Goal: Task Accomplishment & Management: Manage account settings

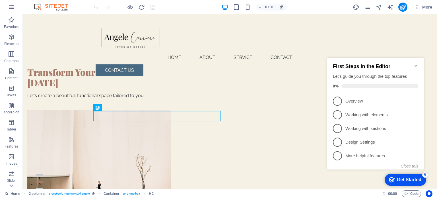
click at [417, 65] on icon "Minimize checklist" at bounding box center [416, 66] width 3 height 2
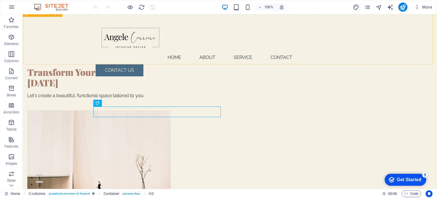
scroll to position [28, 0]
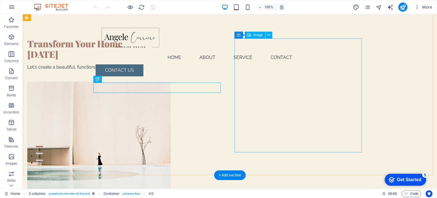
click at [155, 98] on figure at bounding box center [91, 139] width 128 height 114
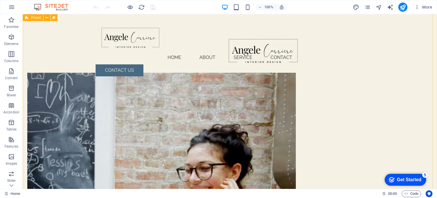
scroll to position [225, 0]
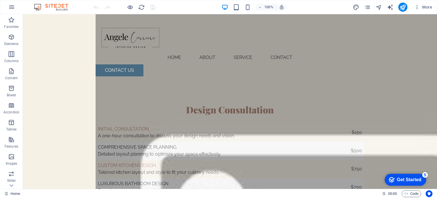
scroll to position [2594, 0]
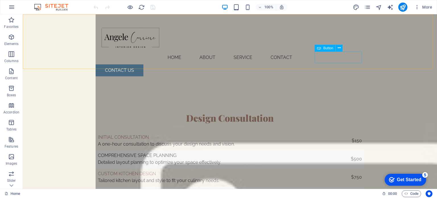
click at [338, 64] on div "CONTACT US" at bounding box center [230, 70] width 269 height 12
click at [338, 48] on icon at bounding box center [339, 48] width 3 height 6
click at [396, 38] on div "Menu Home About Service Contact CONTACT US" at bounding box center [230, 47] width 415 height 67
click at [346, 64] on div "CONTACT US" at bounding box center [230, 70] width 269 height 12
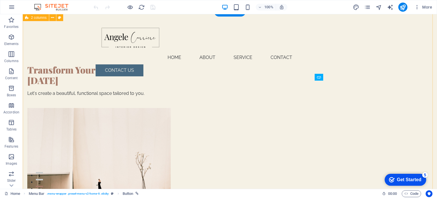
scroll to position [0, 0]
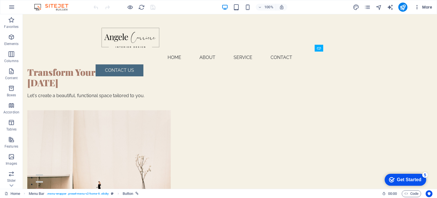
click at [418, 7] on icon "button" at bounding box center [418, 7] width 6 height 6
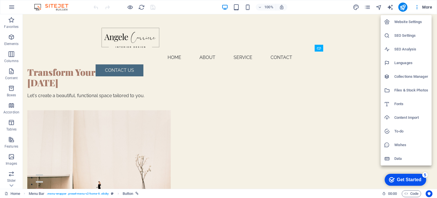
click at [368, 5] on div at bounding box center [218, 99] width 437 height 198
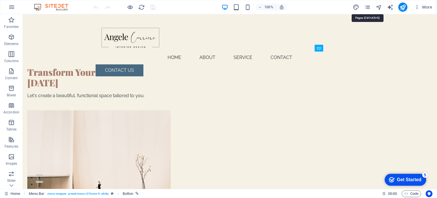
click at [368, 5] on icon "pages" at bounding box center [367, 7] width 7 height 7
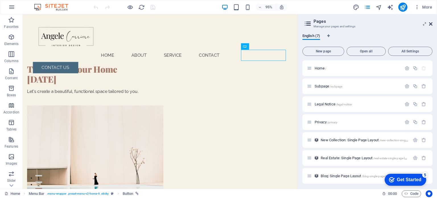
click at [431, 22] on icon at bounding box center [430, 24] width 3 height 5
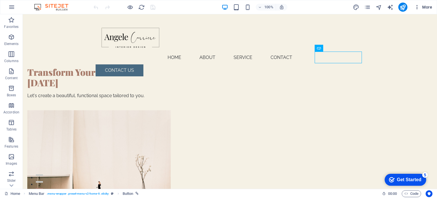
click at [429, 7] on span "More" at bounding box center [424, 7] width 18 height 6
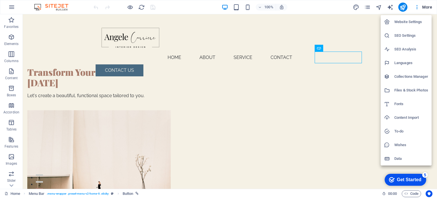
click at [200, 35] on div at bounding box center [218, 99] width 437 height 198
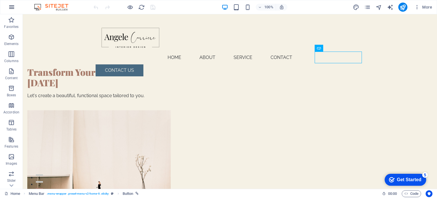
click at [11, 7] on icon "button" at bounding box center [11, 7] width 7 height 7
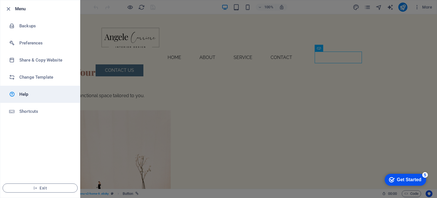
click at [32, 95] on h6 "Help" at bounding box center [45, 94] width 53 height 7
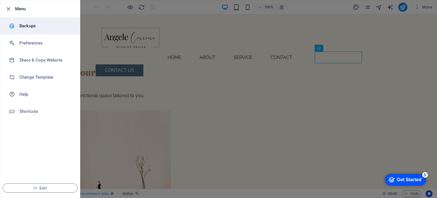
click at [25, 26] on h6 "Backups" at bounding box center [45, 25] width 53 height 7
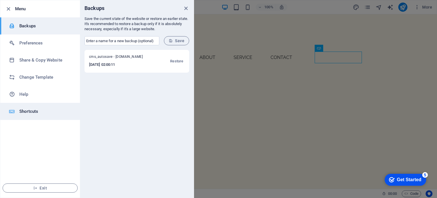
click at [34, 111] on h6 "Shortcuts" at bounding box center [45, 111] width 53 height 7
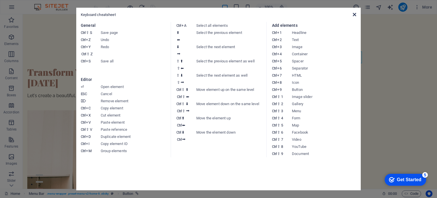
click at [355, 15] on icon at bounding box center [354, 14] width 3 height 5
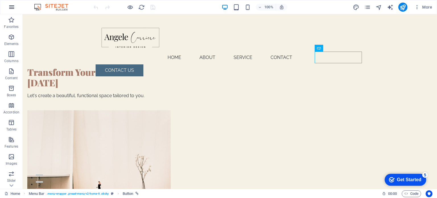
click at [10, 4] on icon "button" at bounding box center [11, 7] width 7 height 7
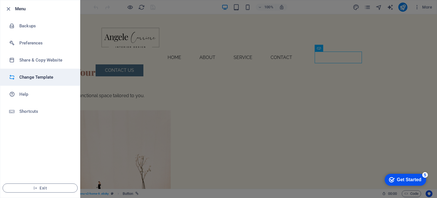
click at [36, 76] on h6 "Change Template" at bounding box center [45, 77] width 53 height 7
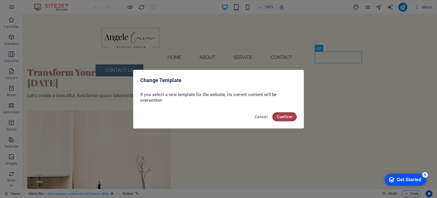
click at [284, 114] on span "Confirm" at bounding box center [284, 116] width 15 height 5
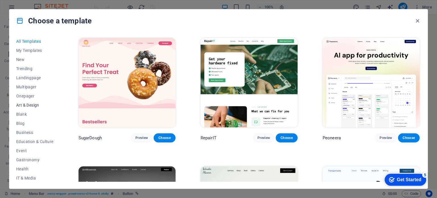
click at [20, 104] on span "Art & Design" at bounding box center [34, 105] width 37 height 5
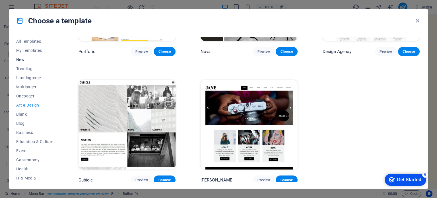
click at [22, 57] on span "New" at bounding box center [34, 59] width 37 height 5
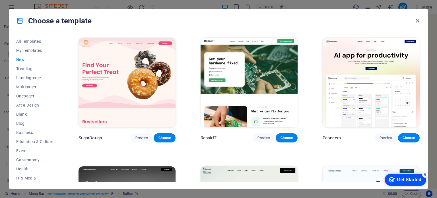
click at [417, 20] on icon "button" at bounding box center [418, 21] width 7 height 7
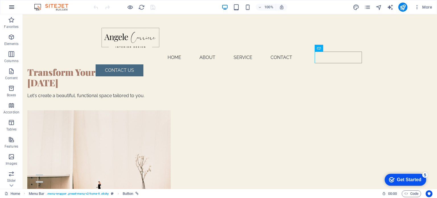
click at [13, 5] on icon "button" at bounding box center [11, 7] width 7 height 7
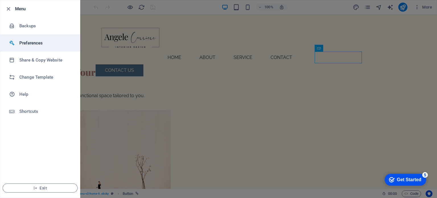
click at [32, 47] on li "Preferences" at bounding box center [40, 42] width 80 height 17
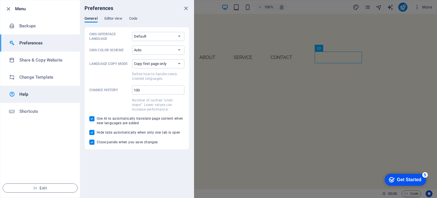
click at [25, 90] on link "Help" at bounding box center [40, 94] width 80 height 17
click at [35, 185] on button "Exit" at bounding box center [40, 187] width 75 height 9
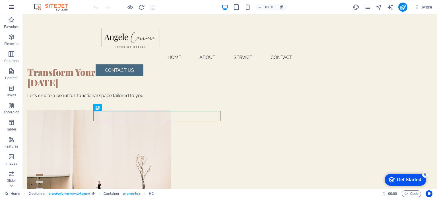
click at [12, 5] on icon "button" at bounding box center [11, 7] width 7 height 7
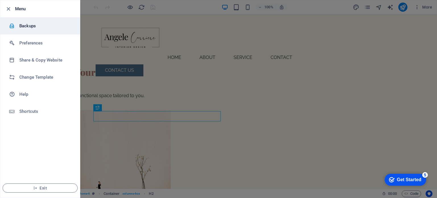
click at [35, 28] on h6 "Backups" at bounding box center [45, 25] width 53 height 7
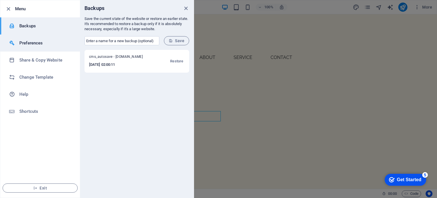
click at [38, 38] on li "Preferences" at bounding box center [40, 42] width 80 height 17
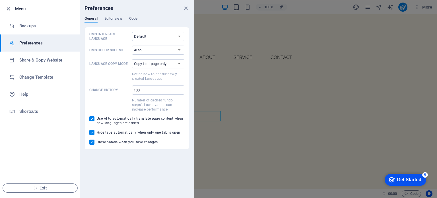
click at [9, 10] on icon "button" at bounding box center [8, 9] width 7 height 7
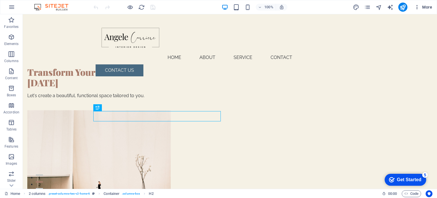
click at [417, 7] on icon "button" at bounding box center [418, 7] width 6 height 6
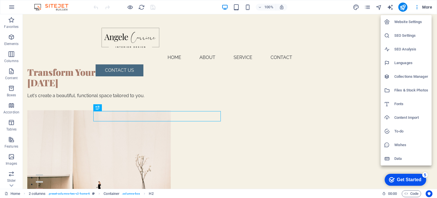
click at [429, 5] on div at bounding box center [218, 99] width 437 height 198
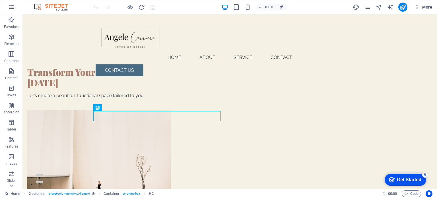
click at [428, 7] on span "More" at bounding box center [424, 7] width 18 height 6
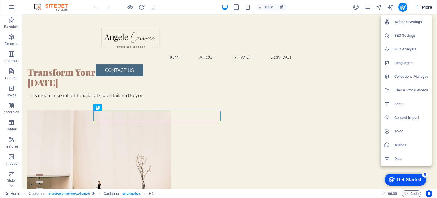
click at [410, 20] on h6 "Website Settings" at bounding box center [412, 22] width 34 height 7
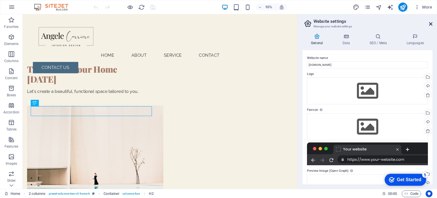
click at [430, 22] on icon at bounding box center [430, 24] width 3 height 5
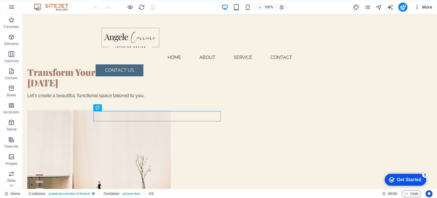
click at [426, 6] on span "More" at bounding box center [424, 7] width 18 height 6
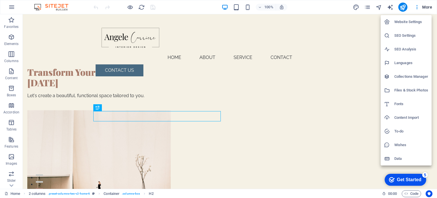
click at [413, 177] on div "Get Started" at bounding box center [409, 179] width 24 height 5
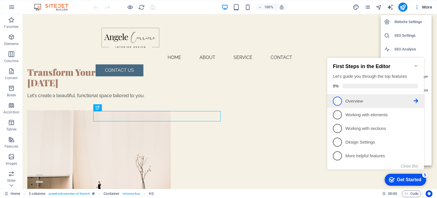
click at [368, 97] on link "1 Overview - incomplete" at bounding box center [375, 101] width 85 height 9
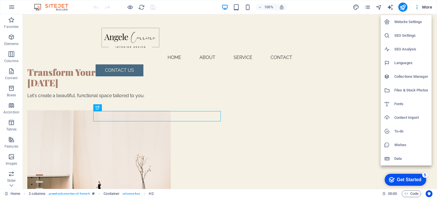
click at [411, 177] on div "Get Started" at bounding box center [409, 179] width 24 height 5
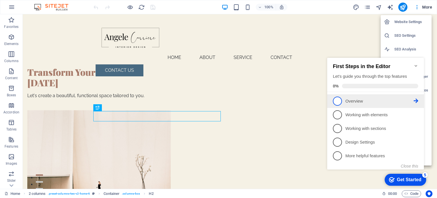
click at [418, 99] on icon at bounding box center [416, 101] width 5 height 5
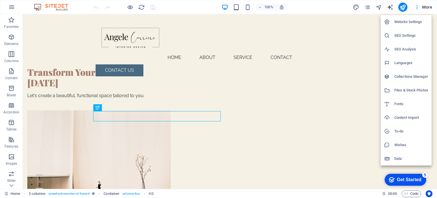
click at [413, 180] on div "Get Started" at bounding box center [409, 179] width 24 height 5
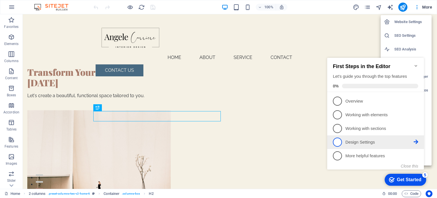
click at [414, 140] on icon at bounding box center [416, 141] width 5 height 5
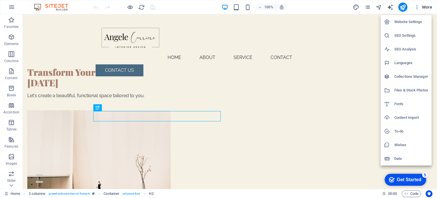
click at [408, 181] on div "Get Started" at bounding box center [409, 179] width 24 height 5
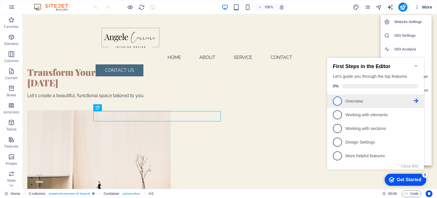
click at [336, 100] on span "1" at bounding box center [337, 101] width 9 height 9
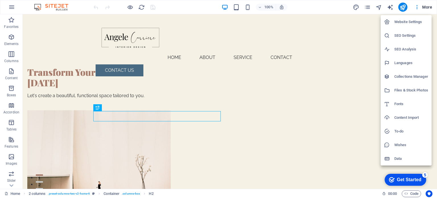
click at [420, 6] on div at bounding box center [218, 99] width 437 height 198
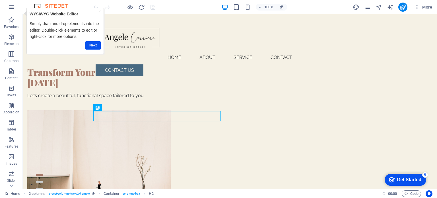
click at [59, 4] on img at bounding box center [54, 7] width 43 height 7
click at [87, 45] on link "Next" at bounding box center [92, 45] width 15 height 8
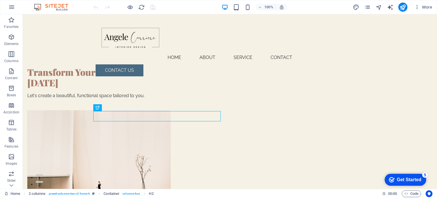
click at [388, 11] on div "More" at bounding box center [394, 7] width 82 height 9
click at [390, 8] on icon "text_generator" at bounding box center [390, 7] width 7 height 7
select select "English"
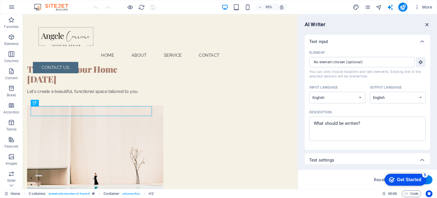
click at [427, 24] on icon "button" at bounding box center [427, 24] width 6 height 6
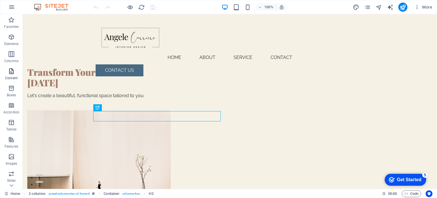
click at [9, 72] on icon "button" at bounding box center [11, 71] width 7 height 7
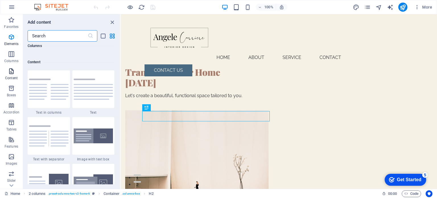
scroll to position [996, 0]
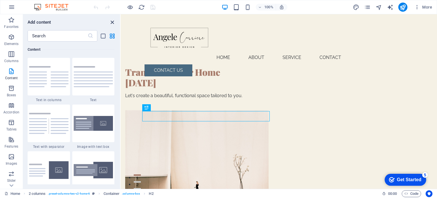
drag, startPoint x: 113, startPoint y: 21, endPoint x: 70, endPoint y: 11, distance: 44.3
click at [113, 21] on icon "close panel" at bounding box center [112, 22] width 7 height 7
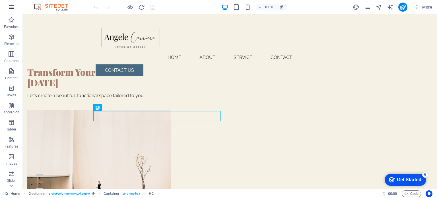
click at [11, 7] on icon "button" at bounding box center [11, 7] width 7 height 7
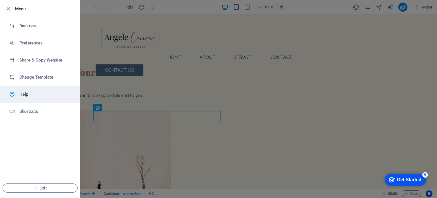
click at [28, 93] on h6 "Help" at bounding box center [45, 94] width 53 height 7
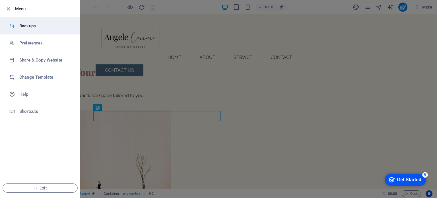
click at [26, 25] on h6 "Backups" at bounding box center [45, 25] width 53 height 7
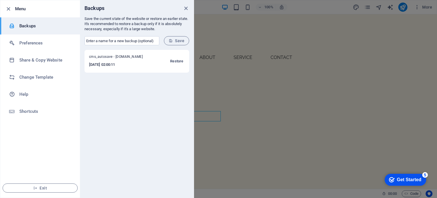
click at [179, 61] on span "Restore" at bounding box center [176, 61] width 13 height 7
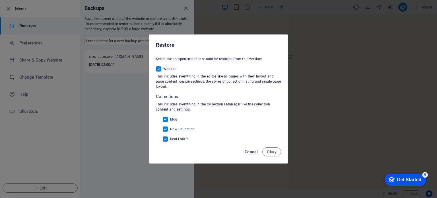
click at [252, 151] on span "Cancel" at bounding box center [251, 151] width 13 height 5
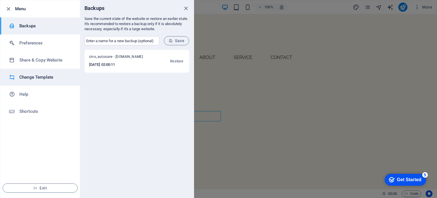
click at [29, 74] on h6 "Change Template" at bounding box center [45, 77] width 53 height 7
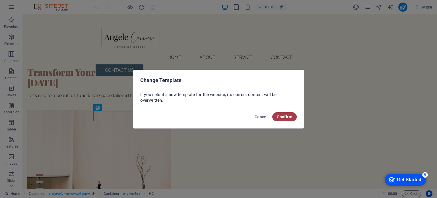
click at [289, 114] on span "Confirm" at bounding box center [284, 116] width 15 height 5
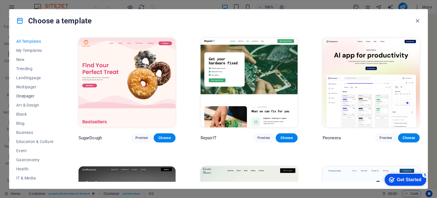
click at [27, 94] on span "Onepager" at bounding box center [34, 96] width 37 height 5
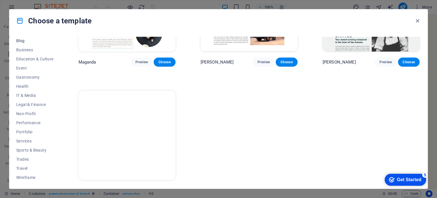
scroll to position [0, 0]
click at [167, 188] on span "Choose" at bounding box center [164, 190] width 13 height 5
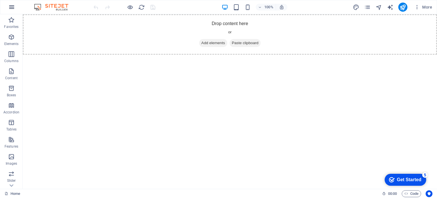
click at [9, 4] on icon "button" at bounding box center [11, 7] width 7 height 7
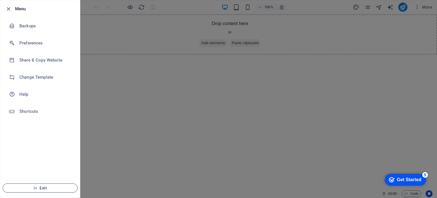
click at [31, 188] on span "Exit" at bounding box center [39, 188] width 65 height 5
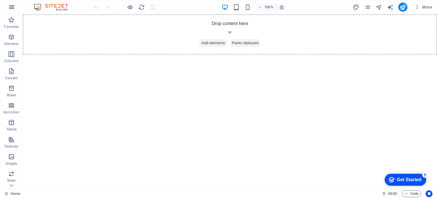
click at [13, 8] on icon "button" at bounding box center [11, 7] width 7 height 7
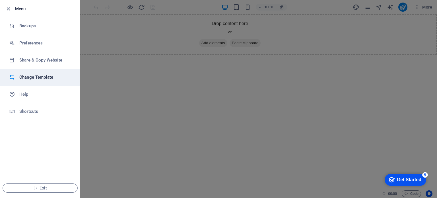
click at [31, 79] on h6 "Change Template" at bounding box center [45, 77] width 53 height 7
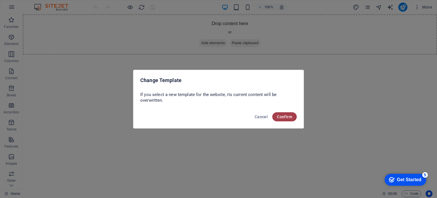
click at [294, 116] on button "Confirm" at bounding box center [284, 116] width 24 height 9
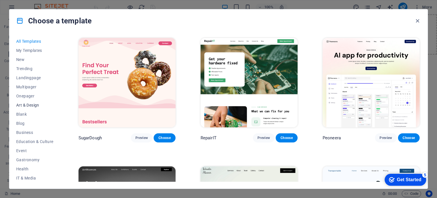
click at [30, 104] on span "Art & Design" at bounding box center [34, 105] width 37 height 5
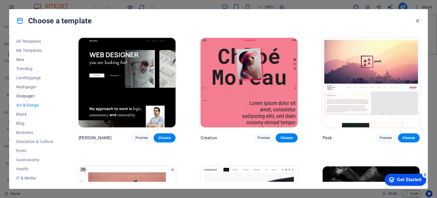
click at [27, 95] on span "Onepager" at bounding box center [34, 96] width 37 height 5
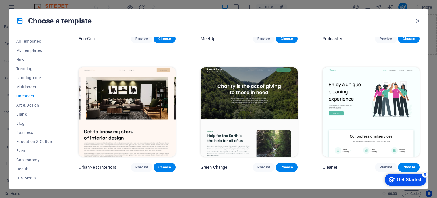
scroll to position [228, 0]
click at [140, 165] on span "Preview" at bounding box center [142, 167] width 13 height 5
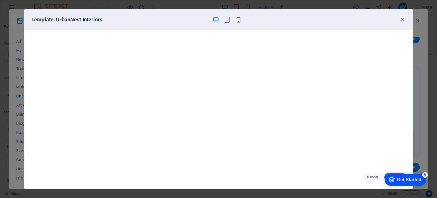
scroll to position [1, 0]
click at [403, 18] on icon "button" at bounding box center [402, 20] width 7 height 7
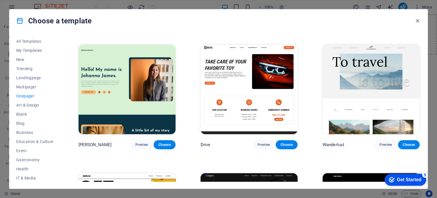
scroll to position [399, 0]
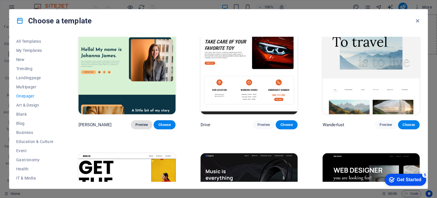
click at [137, 122] on span "Preview" at bounding box center [142, 124] width 13 height 5
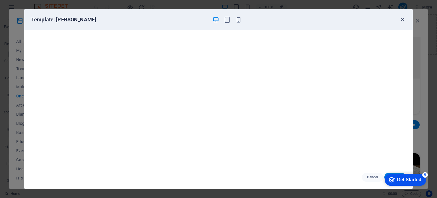
click at [402, 19] on icon "button" at bounding box center [402, 20] width 7 height 7
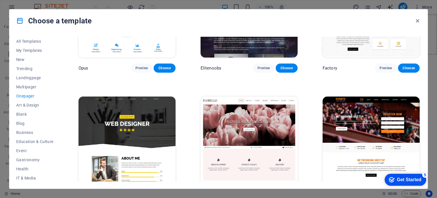
scroll to position [2306, 0]
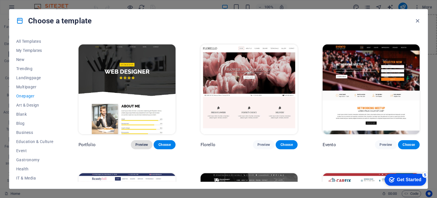
click at [136, 142] on span "Preview" at bounding box center [142, 144] width 13 height 5
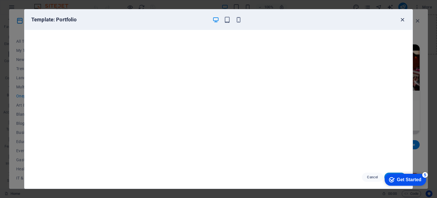
click at [404, 22] on icon "button" at bounding box center [402, 20] width 7 height 7
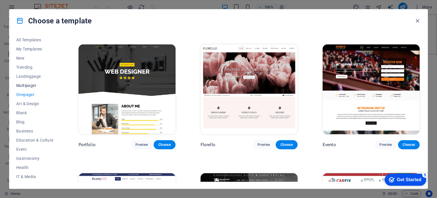
scroll to position [0, 0]
click at [24, 42] on span "All Templates" at bounding box center [34, 41] width 37 height 5
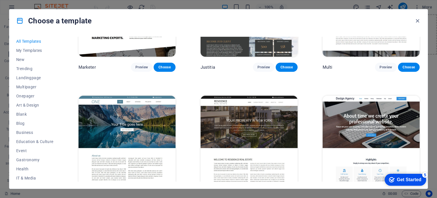
scroll to position [5206, 0]
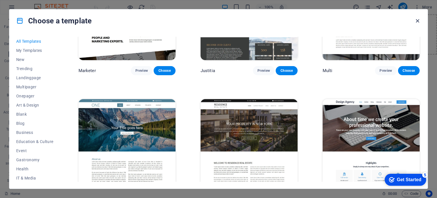
click at [418, 20] on icon "button" at bounding box center [418, 21] width 7 height 7
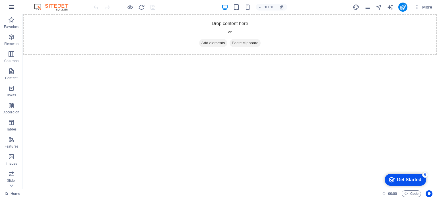
click at [12, 5] on icon "button" at bounding box center [11, 7] width 7 height 7
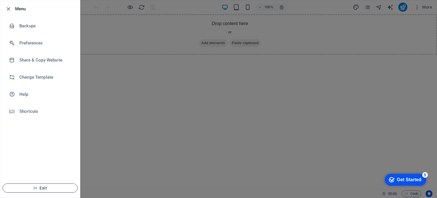
click at [42, 186] on span "Exit" at bounding box center [39, 188] width 65 height 5
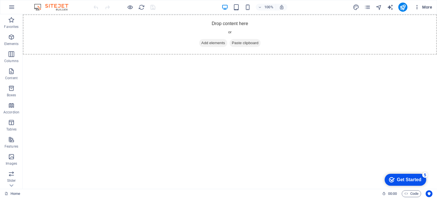
click at [428, 6] on span "More" at bounding box center [424, 7] width 18 height 6
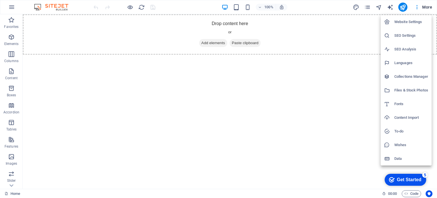
click at [410, 24] on h6 "Website Settings" at bounding box center [412, 22] width 34 height 7
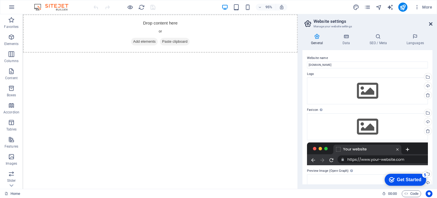
click at [430, 24] on icon at bounding box center [430, 24] width 3 height 5
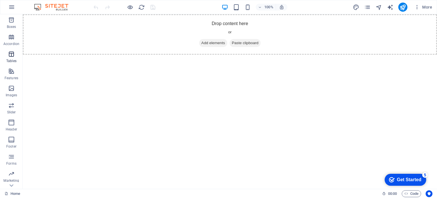
scroll to position [81, 0]
click at [14, 182] on span "Collections" at bounding box center [11, 181] width 23 height 14
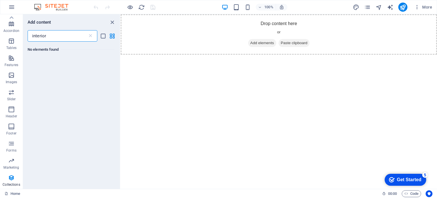
scroll to position [0, 0]
type input "interior design"
click at [113, 21] on icon "close panel" at bounding box center [112, 22] width 7 height 7
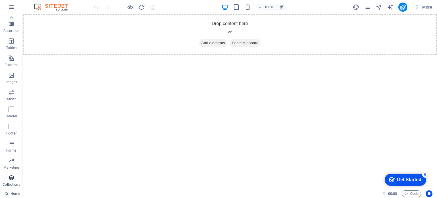
click at [11, 179] on icon "button" at bounding box center [11, 177] width 7 height 7
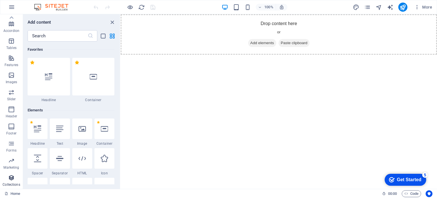
click at [9, 176] on icon "button" at bounding box center [11, 177] width 7 height 7
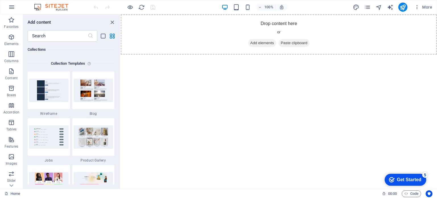
click at [58, 8] on img at bounding box center [54, 7] width 43 height 7
click at [41, 7] on img at bounding box center [54, 7] width 43 height 7
click at [367, 5] on icon "pages" at bounding box center [367, 7] width 7 height 7
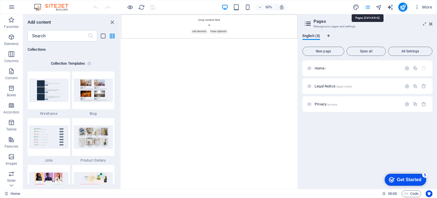
click at [367, 5] on icon "pages" at bounding box center [367, 7] width 7 height 7
click at [354, 3] on div "More" at bounding box center [394, 7] width 82 height 9
click at [432, 24] on icon at bounding box center [430, 24] width 3 height 5
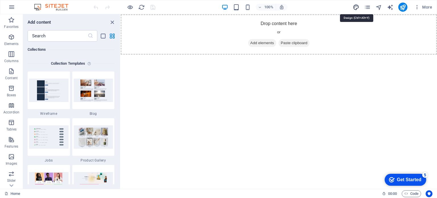
click at [355, 6] on icon "design" at bounding box center [356, 7] width 7 height 7
select select "px"
select select "400"
select select "px"
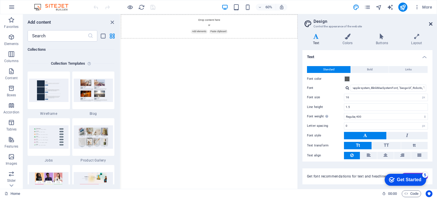
click at [431, 22] on icon at bounding box center [430, 24] width 3 height 5
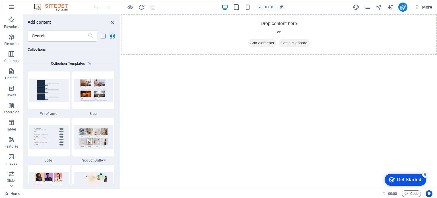
click at [427, 5] on span "More" at bounding box center [424, 7] width 18 height 6
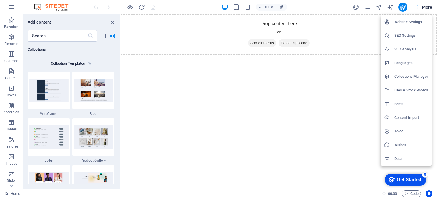
click at [409, 20] on h6 "Website Settings" at bounding box center [412, 22] width 34 height 7
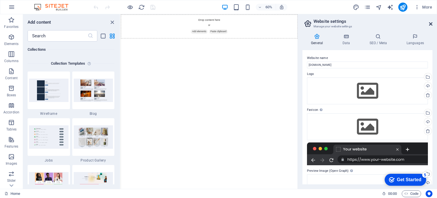
click at [430, 24] on icon at bounding box center [430, 24] width 3 height 5
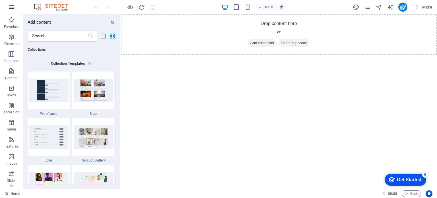
click at [12, 4] on icon "button" at bounding box center [11, 7] width 7 height 7
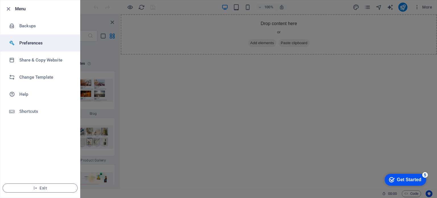
click at [44, 40] on h6 "Preferences" at bounding box center [45, 43] width 53 height 7
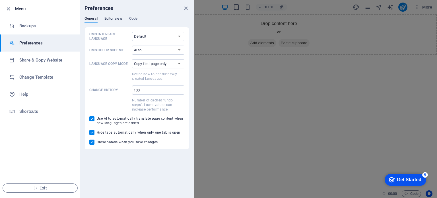
click at [116, 18] on span "Editor view" at bounding box center [113, 19] width 18 height 8
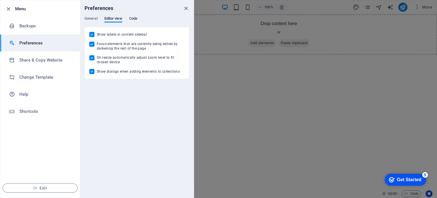
click at [131, 18] on span "Code" at bounding box center [133, 19] width 8 height 8
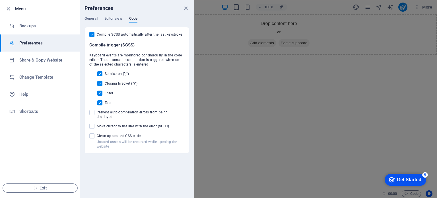
click at [87, 22] on div "General Editor view Code" at bounding box center [137, 21] width 105 height 11
click at [88, 19] on span "General" at bounding box center [91, 19] width 13 height 8
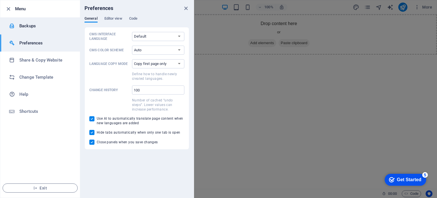
click at [32, 26] on h6 "Backups" at bounding box center [45, 25] width 53 height 7
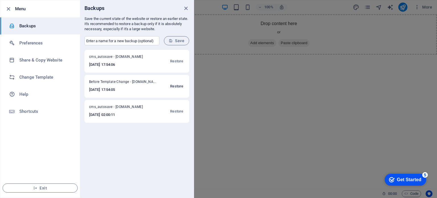
click at [179, 87] on span "Restore" at bounding box center [176, 86] width 13 height 7
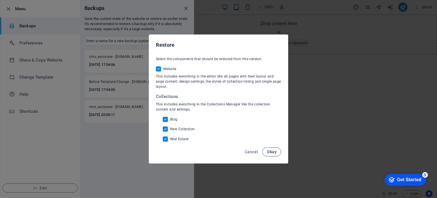
click at [269, 151] on span "Okay" at bounding box center [272, 151] width 10 height 5
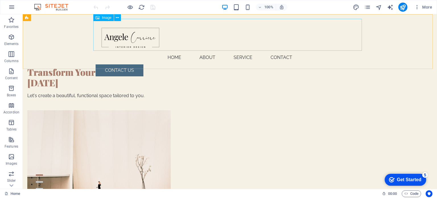
click at [128, 42] on figure at bounding box center [230, 35] width 269 height 32
click at [116, 16] on icon at bounding box center [117, 18] width 3 height 6
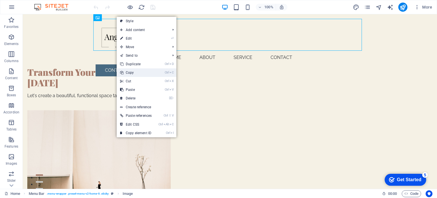
click at [133, 72] on link "Ctrl C Copy" at bounding box center [136, 72] width 38 height 9
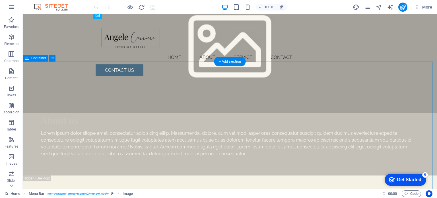
scroll to position [823, 0]
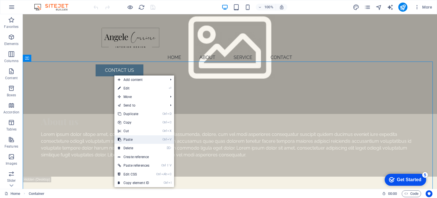
click at [133, 138] on link "Ctrl V Paste" at bounding box center [133, 139] width 38 height 9
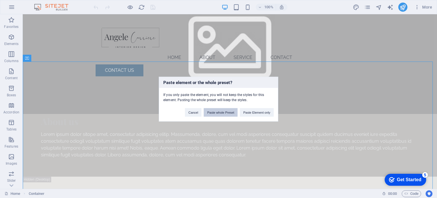
drag, startPoint x: 223, startPoint y: 110, endPoint x: 180, endPoint y: 96, distance: 45.3
click at [223, 110] on button "Paste whole Preset" at bounding box center [221, 112] width 34 height 9
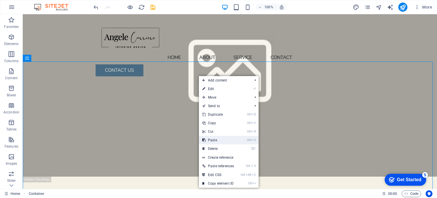
click at [216, 139] on link "Ctrl V Paste" at bounding box center [218, 140] width 38 height 9
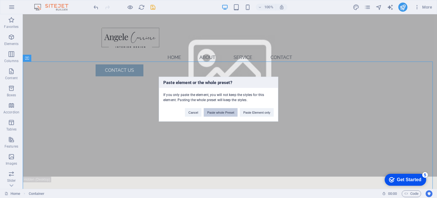
click at [223, 112] on button "Paste whole Preset" at bounding box center [221, 112] width 34 height 9
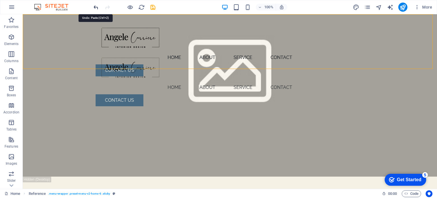
click at [95, 7] on icon "undo" at bounding box center [96, 7] width 7 height 7
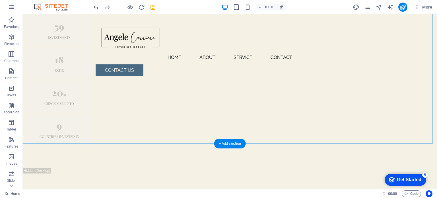
scroll to position [1023, 0]
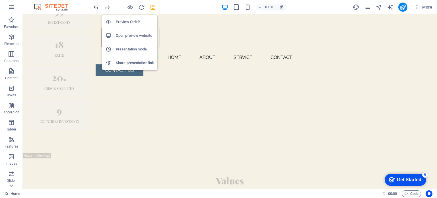
click at [128, 36] on h6 "Open preview website" at bounding box center [135, 35] width 38 height 7
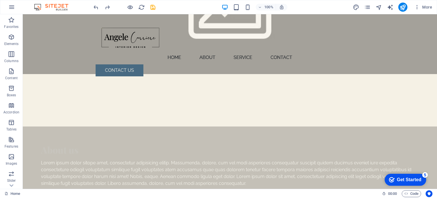
scroll to position [0, 0]
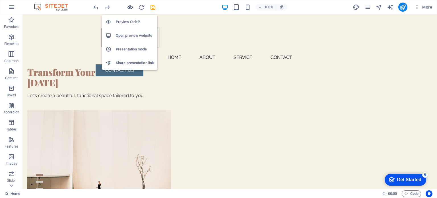
click at [128, 9] on icon "button" at bounding box center [130, 7] width 7 height 7
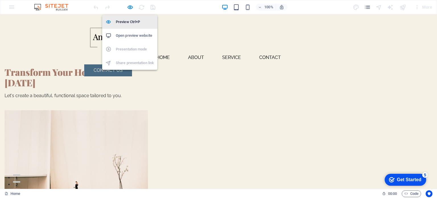
click at [128, 21] on h6 "Preview Ctrl+P" at bounding box center [135, 22] width 38 height 7
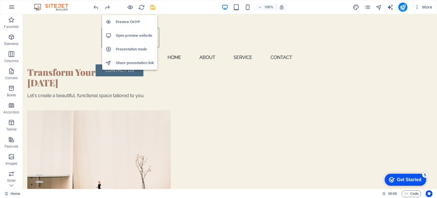
click at [128, 21] on h6 "Preview Ctrl+P" at bounding box center [135, 22] width 38 height 7
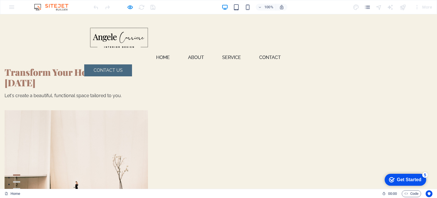
click at [218, 58] on link "Service" at bounding box center [232, 58] width 28 height 14
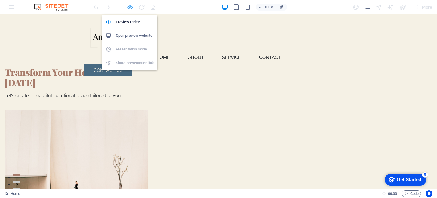
click at [131, 8] on icon "button" at bounding box center [130, 7] width 7 height 7
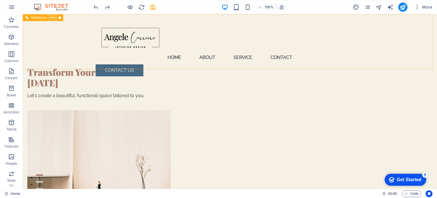
click at [53, 17] on icon at bounding box center [52, 18] width 3 height 6
click at [306, 22] on figure at bounding box center [230, 35] width 269 height 32
click at [340, 64] on div "CONTACT US" at bounding box center [230, 70] width 269 height 12
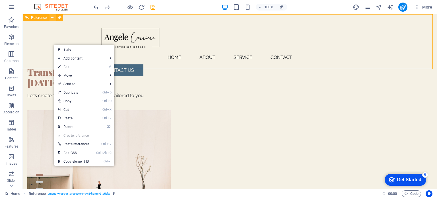
click at [54, 16] on icon at bounding box center [52, 18] width 3 height 6
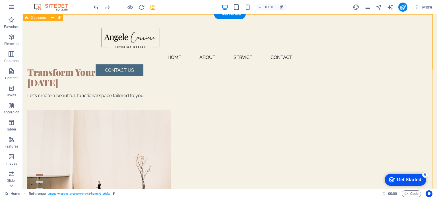
click at [398, 99] on div "Transform Your Home Today Let's create a beautiful, functional space tailored t…" at bounding box center [230, 130] width 415 height 233
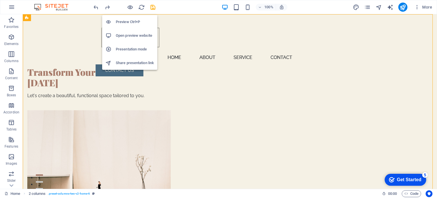
click at [126, 34] on h6 "Open preview website" at bounding box center [135, 35] width 38 height 7
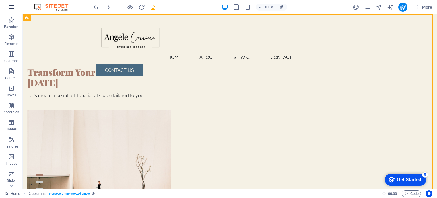
click at [11, 5] on icon "button" at bounding box center [11, 7] width 7 height 7
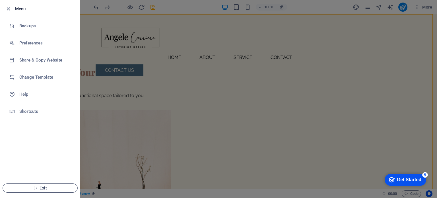
click at [38, 190] on span "Exit" at bounding box center [39, 188] width 65 height 5
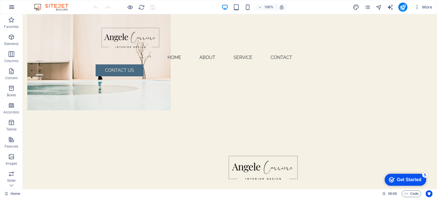
click at [9, 5] on icon "button" at bounding box center [11, 7] width 7 height 7
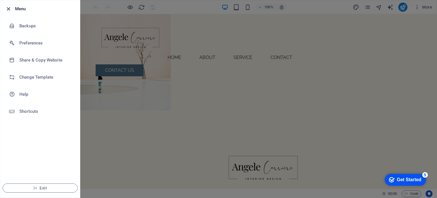
click at [7, 7] on icon "button" at bounding box center [8, 9] width 7 height 7
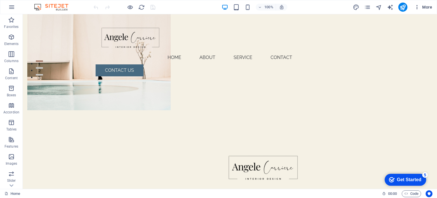
click at [416, 8] on icon "button" at bounding box center [418, 7] width 6 height 6
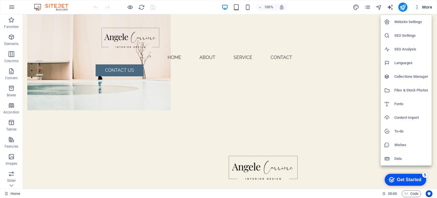
click at [11, 5] on div at bounding box center [218, 99] width 437 height 198
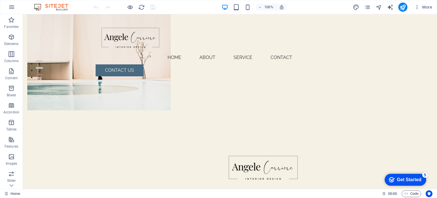
click at [11, 5] on icon "button" at bounding box center [11, 7] width 7 height 7
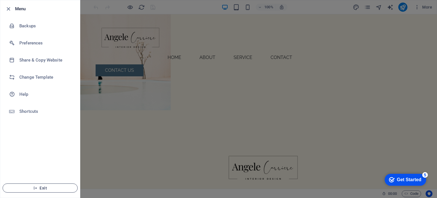
click at [46, 190] on span "Exit" at bounding box center [39, 188] width 65 height 5
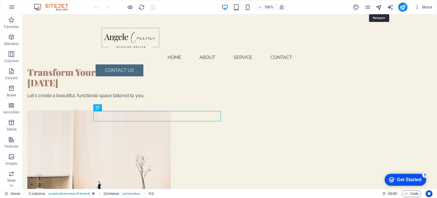
click at [380, 7] on icon "navigator" at bounding box center [379, 7] width 7 height 7
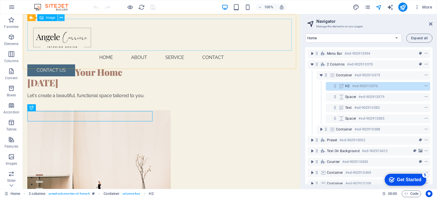
click at [62, 19] on icon at bounding box center [61, 18] width 3 height 6
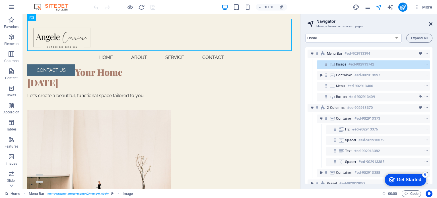
click at [430, 23] on icon at bounding box center [430, 24] width 3 height 5
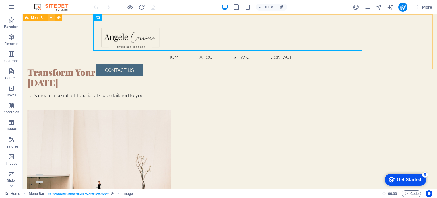
click at [51, 18] on icon at bounding box center [51, 18] width 3 height 6
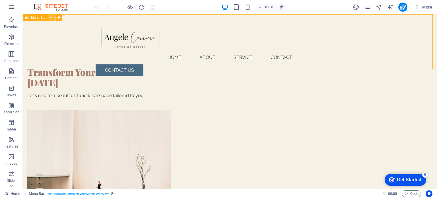
click at [52, 18] on icon at bounding box center [51, 18] width 3 height 6
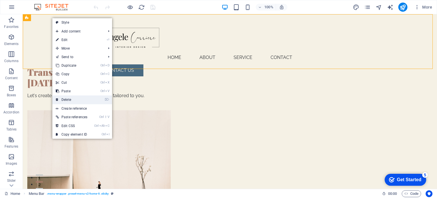
click at [66, 99] on link "⌦ Delete" at bounding box center [71, 99] width 38 height 9
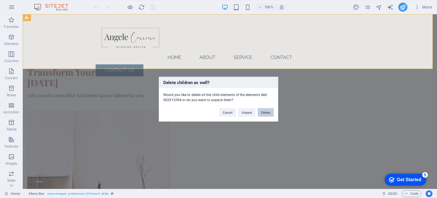
click at [269, 110] on button "Delete" at bounding box center [266, 112] width 16 height 9
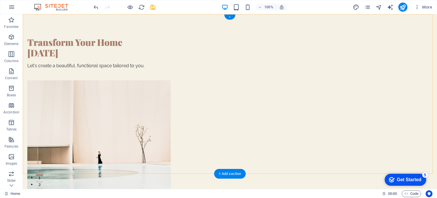
click at [229, 16] on div "+" at bounding box center [229, 17] width 11 height 5
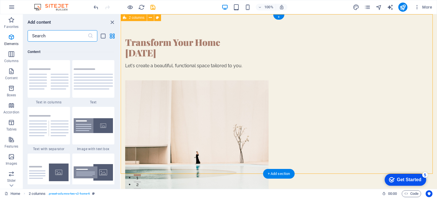
scroll to position [996, 0]
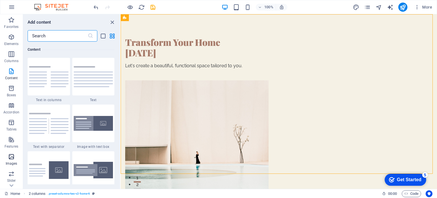
click at [11, 154] on icon "button" at bounding box center [11, 156] width 7 height 7
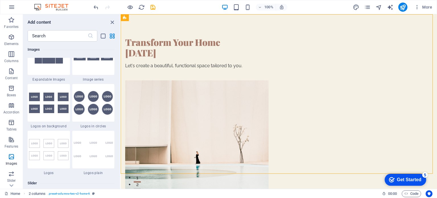
scroll to position [3103, 0]
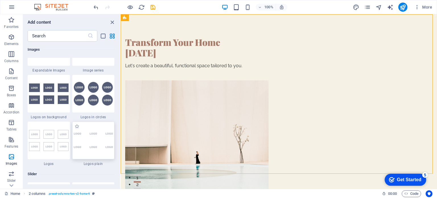
click at [97, 141] on img at bounding box center [94, 140] width 40 height 17
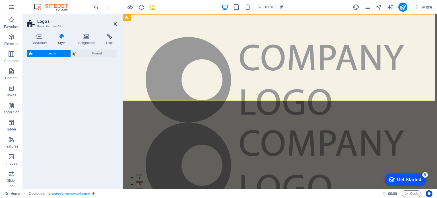
select select "rem"
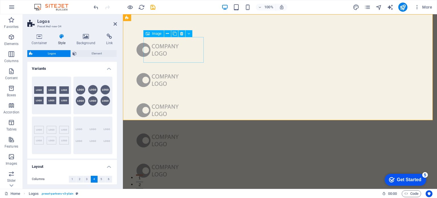
click at [171, 50] on figure at bounding box center [158, 50] width 60 height 26
click at [188, 32] on icon at bounding box center [189, 34] width 3 height 6
click at [169, 33] on icon at bounding box center [167, 34] width 3 height 6
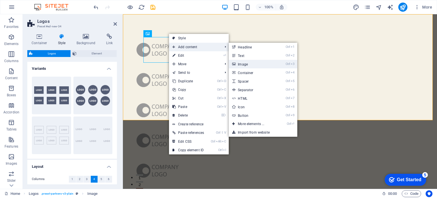
click at [256, 63] on link "Ctrl 3 Image" at bounding box center [252, 64] width 47 height 9
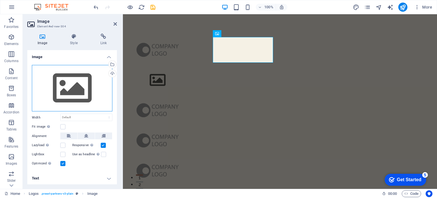
click at [79, 94] on div "Drag files here, click to choose files or select files from Files or our free s…" at bounding box center [72, 88] width 81 height 47
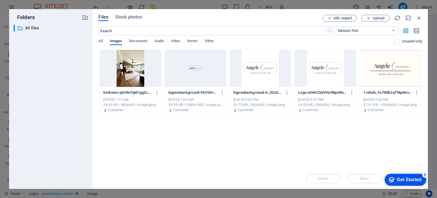
click at [198, 75] on div at bounding box center [195, 68] width 61 height 37
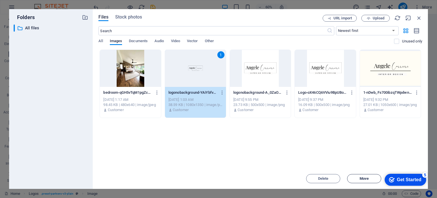
click at [358, 177] on span "Move" at bounding box center [364, 178] width 29 height 3
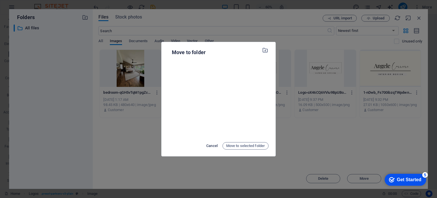
click at [211, 145] on span "Cancel" at bounding box center [211, 145] width 11 height 7
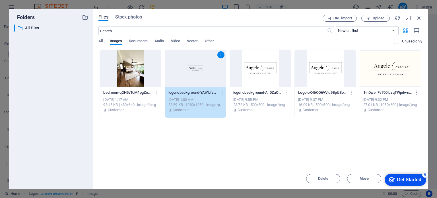
click at [195, 77] on div "1" at bounding box center [195, 68] width 61 height 37
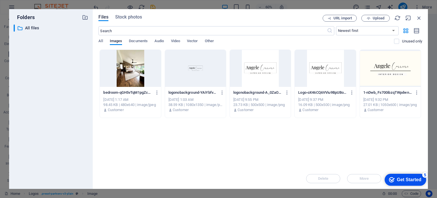
click at [195, 77] on div at bounding box center [195, 68] width 61 height 37
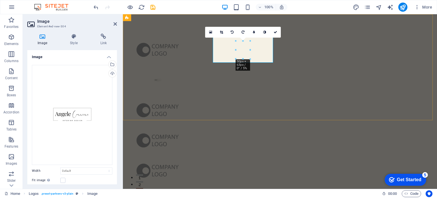
click at [188, 67] on figure at bounding box center [158, 80] width 60 height 26
click at [278, 31] on link at bounding box center [275, 32] width 11 height 11
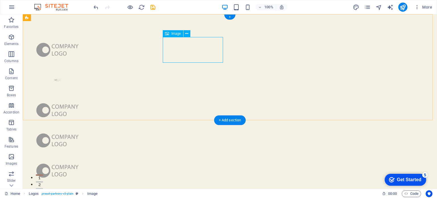
click at [88, 67] on figure at bounding box center [57, 80] width 60 height 26
click at [223, 61] on div at bounding box center [230, 140] width 415 height 252
click at [88, 67] on figure at bounding box center [57, 80] width 60 height 26
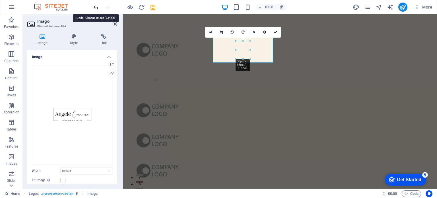
click at [95, 7] on icon "undo" at bounding box center [96, 7] width 7 height 7
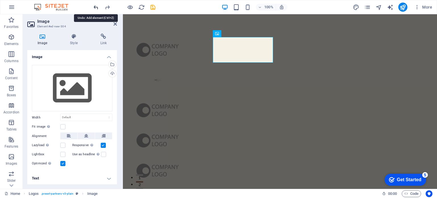
click at [95, 7] on icon "undo" at bounding box center [96, 7] width 7 height 7
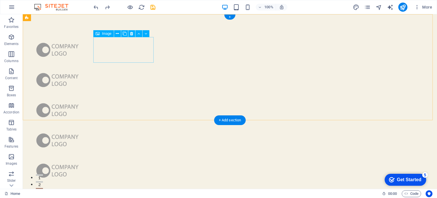
click at [88, 40] on figure at bounding box center [57, 50] width 60 height 26
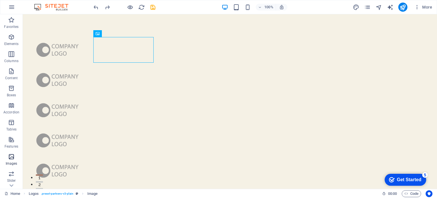
click at [13, 156] on icon "button" at bounding box center [11, 156] width 7 height 7
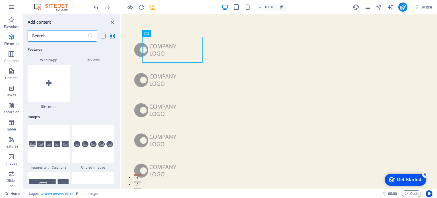
scroll to position [2887, 0]
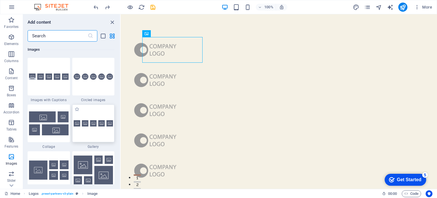
click at [96, 122] on img at bounding box center [94, 123] width 40 height 7
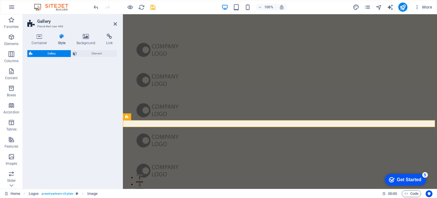
select select "rem"
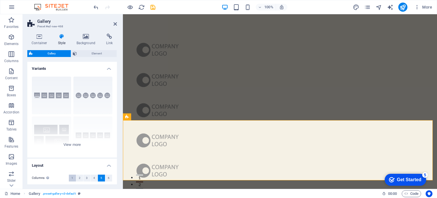
click at [72, 176] on span "1" at bounding box center [72, 178] width 2 height 7
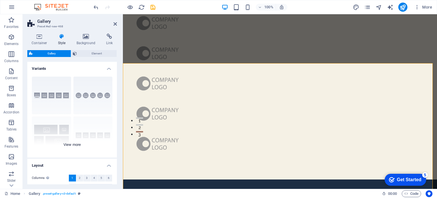
scroll to position [84, 0]
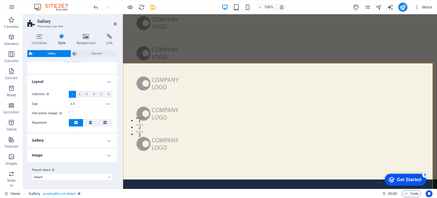
click at [80, 153] on h4 "Image" at bounding box center [72, 155] width 90 height 14
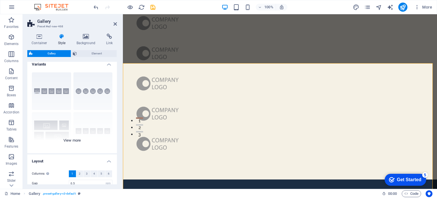
scroll to position [0, 0]
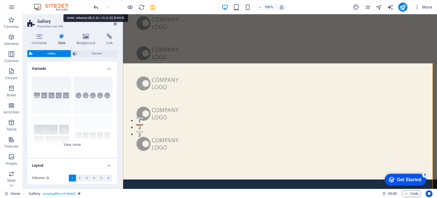
click at [98, 8] on icon "undo" at bounding box center [96, 7] width 7 height 7
click at [97, 6] on icon "undo" at bounding box center [96, 7] width 7 height 7
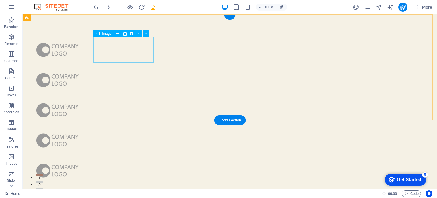
click at [88, 49] on figure at bounding box center [57, 50] width 60 height 26
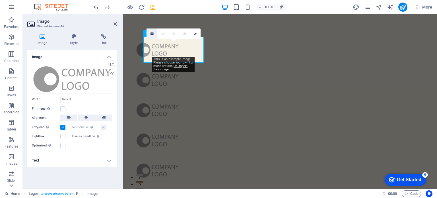
click at [152, 35] on icon at bounding box center [152, 34] width 3 height 4
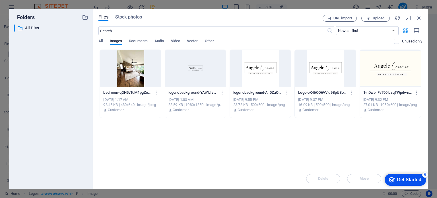
click at [273, 76] on div at bounding box center [260, 68] width 61 height 37
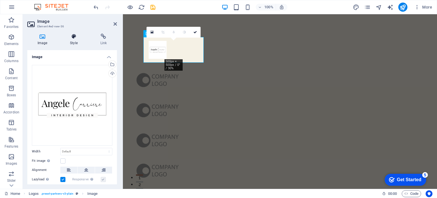
click at [77, 38] on icon at bounding box center [74, 37] width 28 height 6
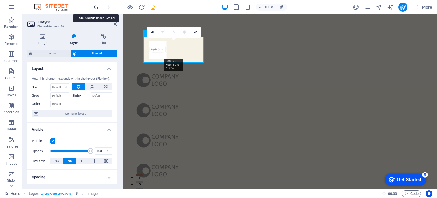
click at [94, 5] on icon "undo" at bounding box center [96, 7] width 7 height 7
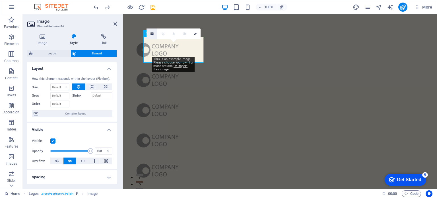
click at [151, 33] on icon at bounding box center [152, 34] width 3 height 4
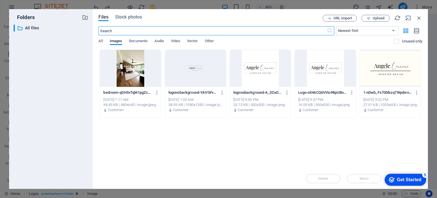
click at [200, 72] on div at bounding box center [195, 68] width 61 height 37
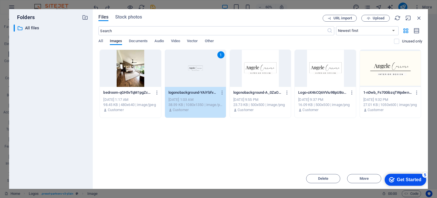
click at [200, 72] on div "1" at bounding box center [195, 68] width 61 height 37
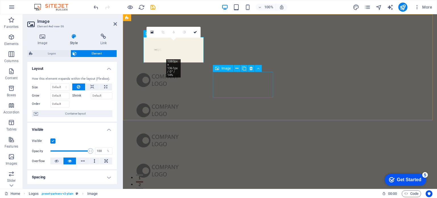
drag, startPoint x: 204, startPoint y: 62, endPoint x: 217, endPoint y: 77, distance: 19.6
click at [217, 77] on div at bounding box center [261, 125] width 287 height 231
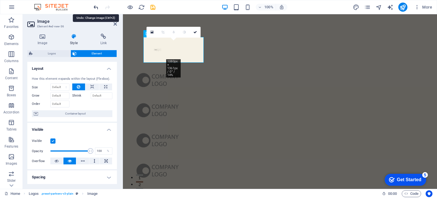
click at [96, 7] on icon "undo" at bounding box center [96, 7] width 7 height 7
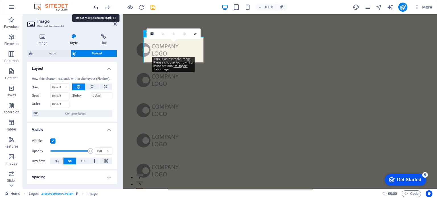
click at [96, 7] on icon "undo" at bounding box center [96, 7] width 7 height 7
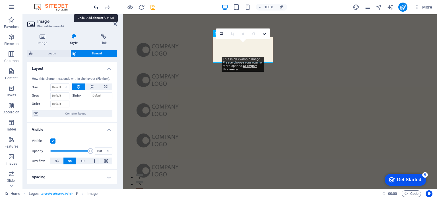
click at [96, 7] on icon "undo" at bounding box center [96, 7] width 7 height 7
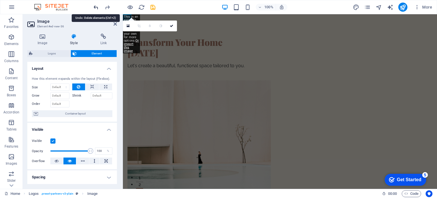
click at [96, 7] on icon "undo" at bounding box center [96, 7] width 7 height 7
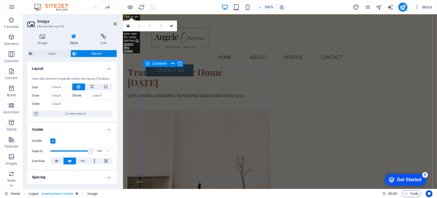
click at [160, 71] on div "Transform Your Home Today Let's create a beautiful, functional space tailored t…" at bounding box center [192, 85] width 128 height 36
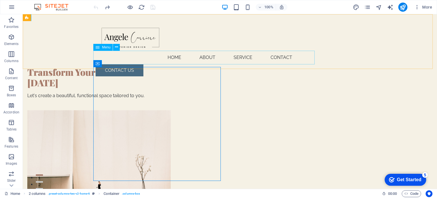
click at [157, 60] on nav "Home About Service Contact" at bounding box center [230, 58] width 269 height 14
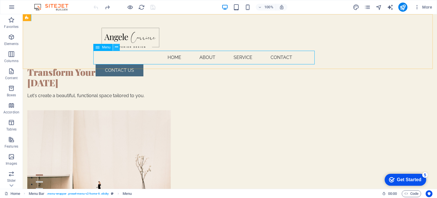
click at [116, 46] on icon at bounding box center [116, 47] width 3 height 6
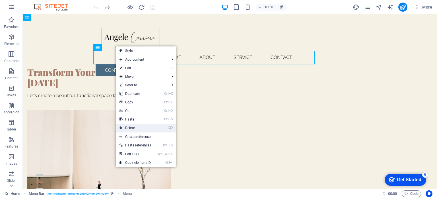
click at [136, 128] on link "⌦ Delete" at bounding box center [135, 128] width 38 height 9
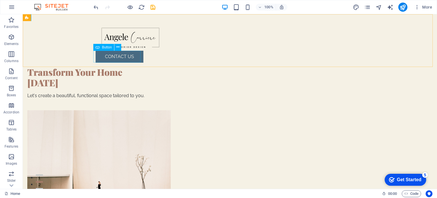
click at [129, 55] on div "CONTACT US" at bounding box center [230, 57] width 269 height 12
click at [117, 47] on icon at bounding box center [117, 47] width 3 height 6
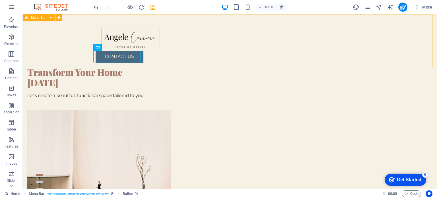
click at [76, 59] on div "Menu CONTACT US" at bounding box center [230, 40] width 415 height 53
click at [136, 54] on div "CONTACT US" at bounding box center [230, 57] width 269 height 12
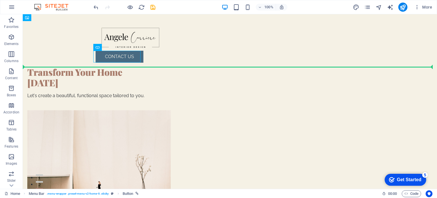
drag, startPoint x: 124, startPoint y: 56, endPoint x: 374, endPoint y: 44, distance: 249.7
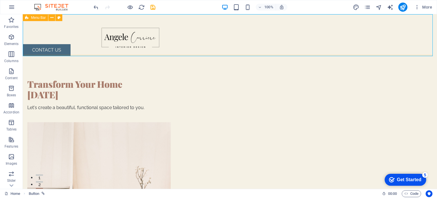
click at [58, 48] on div "Menu" at bounding box center [230, 34] width 415 height 41
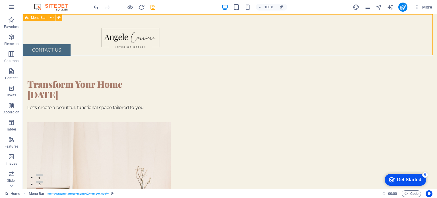
click at [58, 48] on div "Menu" at bounding box center [230, 34] width 415 height 41
select select "header"
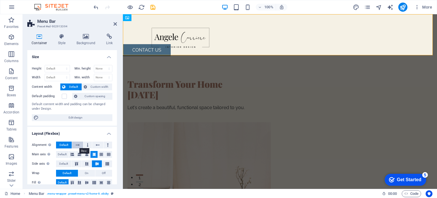
click at [76, 142] on icon at bounding box center [78, 144] width 4 height 7
click at [77, 143] on icon at bounding box center [78, 144] width 4 height 7
click at [57, 37] on icon at bounding box center [62, 37] width 16 height 6
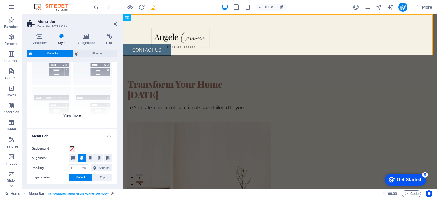
scroll to position [57, 0]
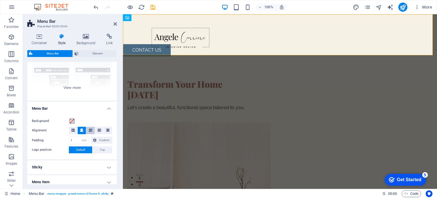
click at [90, 129] on icon at bounding box center [90, 129] width 3 height 3
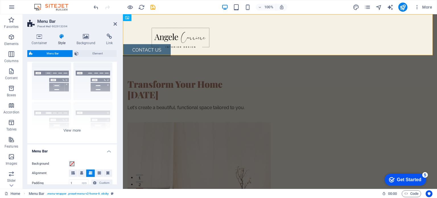
scroll to position [0, 0]
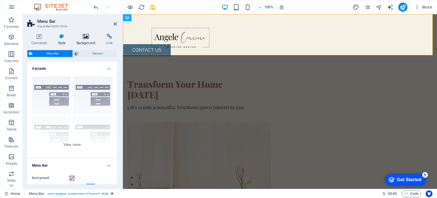
click at [87, 34] on icon at bounding box center [86, 37] width 28 height 6
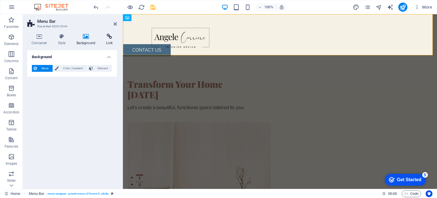
click at [108, 37] on icon at bounding box center [109, 37] width 15 height 6
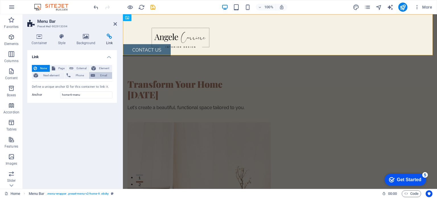
click at [104, 75] on span "Email" at bounding box center [104, 75] width 14 height 7
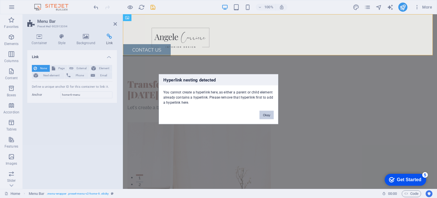
click at [268, 115] on button "Okay" at bounding box center [267, 114] width 14 height 9
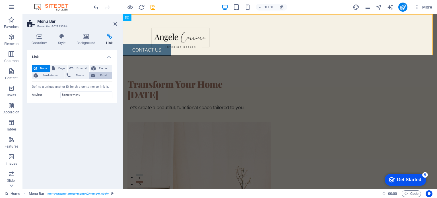
click at [104, 74] on span "Email" at bounding box center [104, 75] width 14 height 7
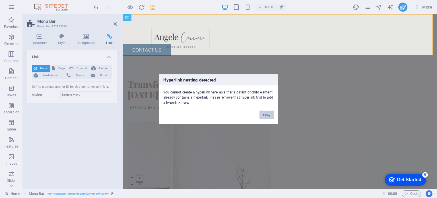
drag, startPoint x: 265, startPoint y: 112, endPoint x: 99, endPoint y: 86, distance: 167.7
click at [265, 112] on button "Okay" at bounding box center [267, 114] width 14 height 9
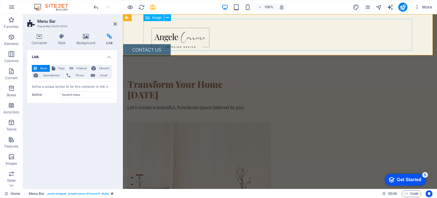
click at [161, 50] on figure at bounding box center [280, 35] width 269 height 32
click at [34, 38] on icon at bounding box center [39, 37] width 24 height 6
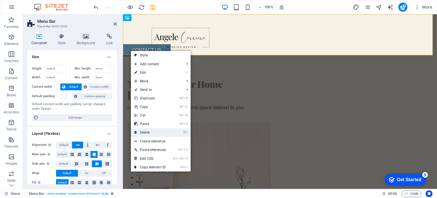
click at [155, 133] on link "⌦ Delete" at bounding box center [150, 132] width 38 height 9
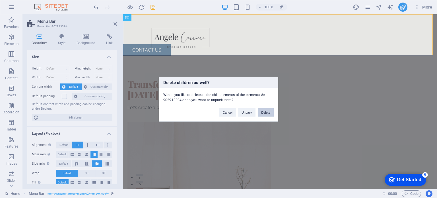
click at [263, 111] on button "Delete" at bounding box center [266, 112] width 16 height 9
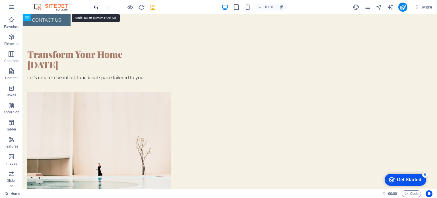
click at [95, 9] on icon "undo" at bounding box center [96, 7] width 7 height 7
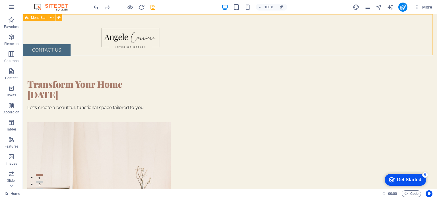
click at [57, 52] on div "Menu" at bounding box center [230, 34] width 415 height 41
click at [48, 51] on div "Menu" at bounding box center [230, 34] width 415 height 41
select select "header"
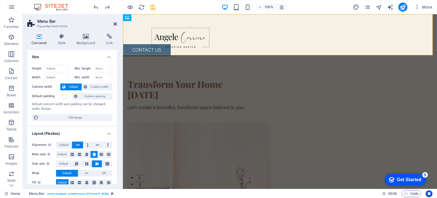
click at [117, 24] on icon at bounding box center [115, 24] width 3 height 5
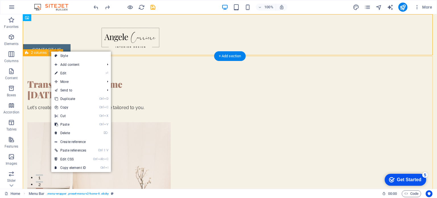
click at [23, 79] on div "Transform Your Home Today Let's create a beautiful, functional space tailored t…" at bounding box center [230, 157] width 415 height 203
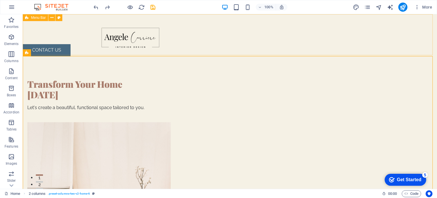
click at [68, 51] on div "Menu" at bounding box center [230, 34] width 415 height 41
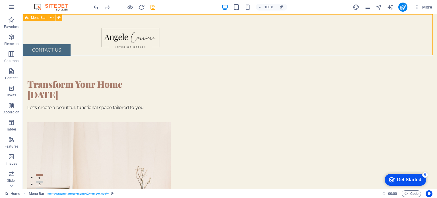
click at [68, 51] on div "Menu" at bounding box center [230, 34] width 415 height 41
select select "header"
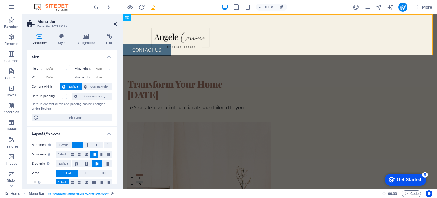
click at [115, 23] on icon at bounding box center [115, 24] width 3 height 5
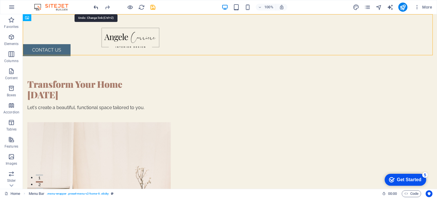
click at [95, 5] on icon "undo" at bounding box center [96, 7] width 7 height 7
click at [97, 6] on icon "undo" at bounding box center [96, 7] width 7 height 7
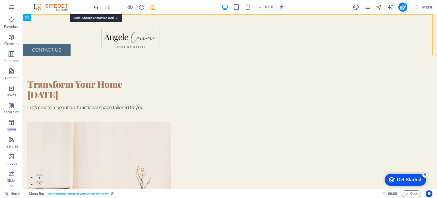
click at [97, 6] on icon "undo" at bounding box center [96, 7] width 7 height 7
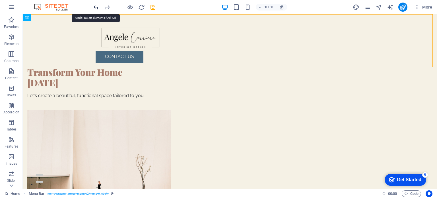
click at [97, 6] on icon "undo" at bounding box center [96, 7] width 7 height 7
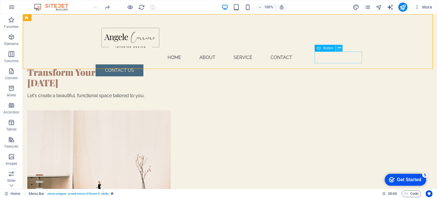
click at [340, 48] on icon at bounding box center [339, 48] width 3 height 6
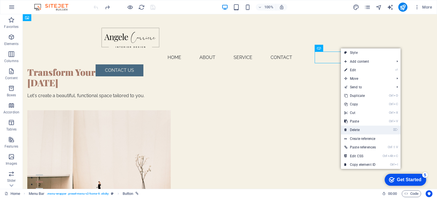
drag, startPoint x: 365, startPoint y: 130, endPoint x: 342, endPoint y: 115, distance: 27.0
click at [365, 130] on link "⌦ Delete" at bounding box center [360, 130] width 38 height 9
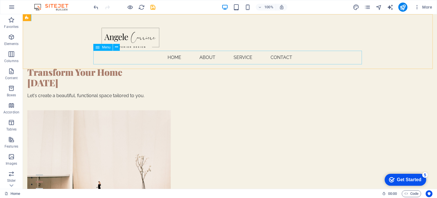
click at [278, 58] on nav "Home About Service Contact" at bounding box center [230, 58] width 269 height 14
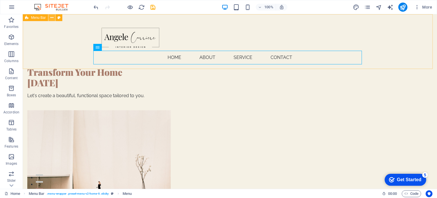
click at [52, 18] on icon at bounding box center [51, 18] width 3 height 6
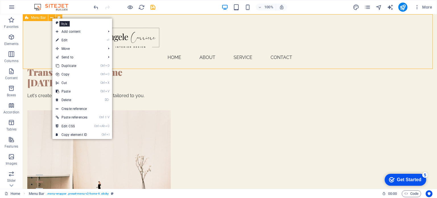
click at [60, 16] on icon at bounding box center [59, 18] width 3 height 6
select select "rem"
select select "preset-menu-v2-home-6"
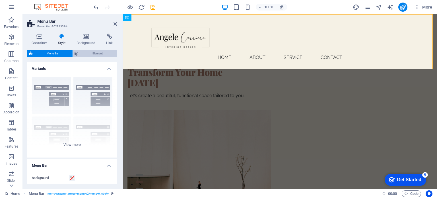
click at [91, 50] on span "Element" at bounding box center [97, 53] width 35 height 7
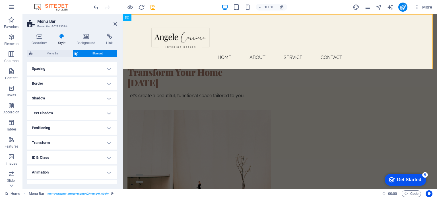
scroll to position [57, 0]
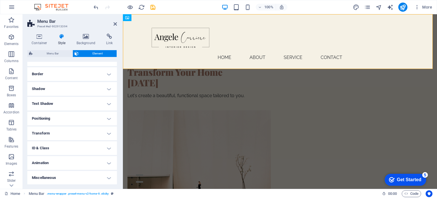
click at [108, 160] on h4 "Animation" at bounding box center [72, 163] width 90 height 14
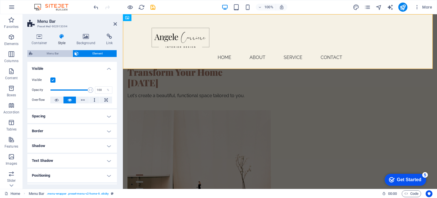
click at [59, 55] on span "Menu Bar" at bounding box center [52, 53] width 36 height 7
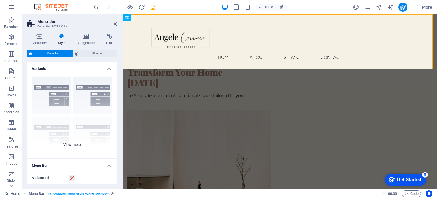
click at [74, 144] on div "Border Centered Default Fixed Loki Trigger Wide XXL" at bounding box center [72, 114] width 90 height 85
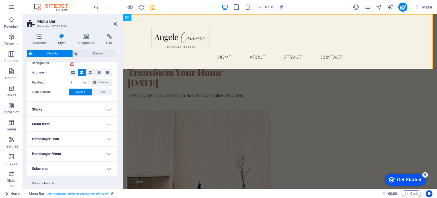
scroll to position [199, 0]
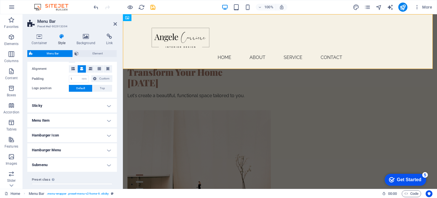
click at [105, 104] on h4 "Sticky" at bounding box center [72, 106] width 90 height 14
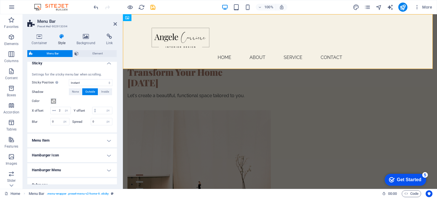
scroll to position [256, 0]
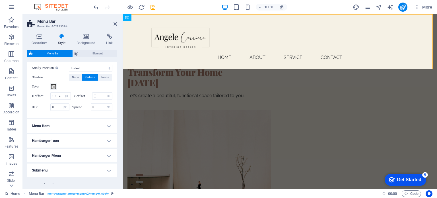
click at [109, 130] on h4 "Menu Item" at bounding box center [72, 126] width 90 height 14
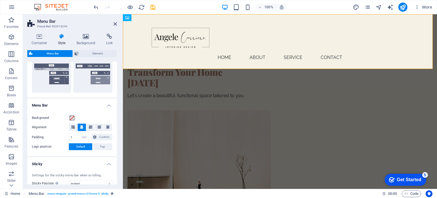
scroll to position [0, 0]
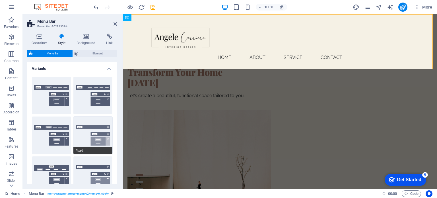
click at [97, 151] on span "Fixed" at bounding box center [92, 150] width 39 height 7
select select "sticky_menu"
type input "0"
select select "hover_box_bottom"
select select "link-special-font"
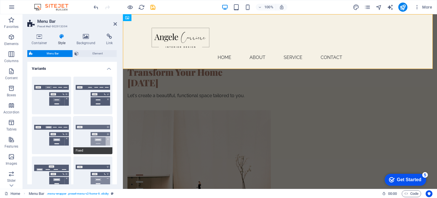
type input "1.5"
select select "rem"
select select "700"
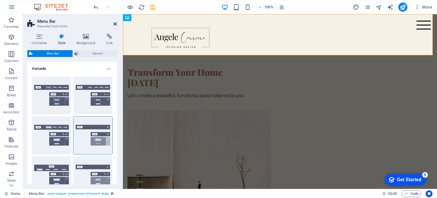
click at [115, 23] on icon at bounding box center [115, 24] width 3 height 5
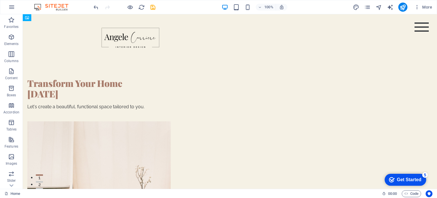
click at [418, 26] on div "Menu" at bounding box center [422, 26] width 14 height 9
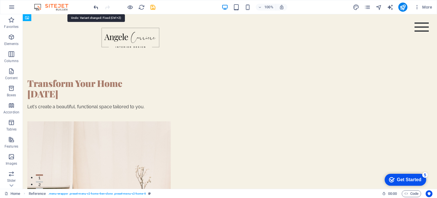
click at [97, 7] on icon "undo" at bounding box center [96, 7] width 7 height 7
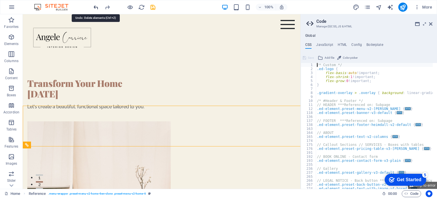
click at [97, 7] on icon "undo" at bounding box center [96, 7] width 7 height 7
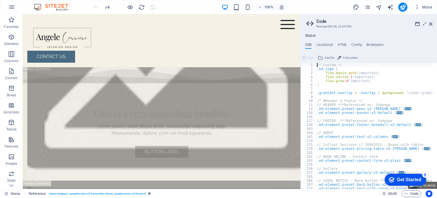
scroll to position [2825, 0]
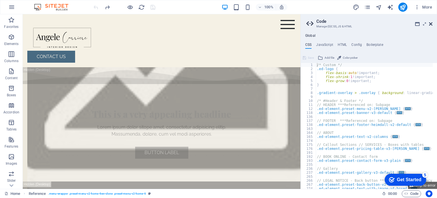
click at [431, 23] on icon at bounding box center [430, 24] width 3 height 5
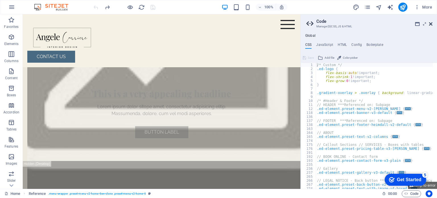
scroll to position [2772, 0]
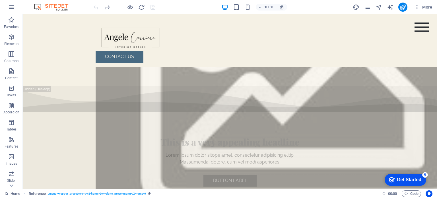
click at [95, 5] on div at bounding box center [125, 7] width 64 height 9
click at [418, 22] on div "Menu Home About Service Contact CONTACT US" at bounding box center [230, 40] width 415 height 53
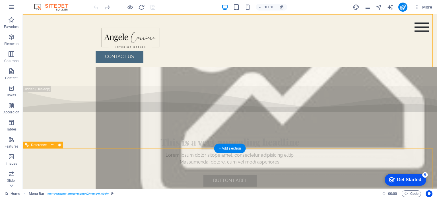
click at [418, 29] on div "Menu" at bounding box center [422, 26] width 14 height 9
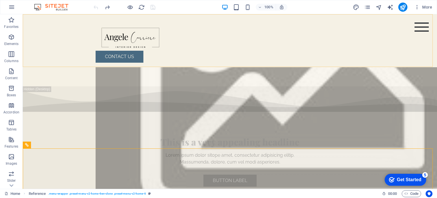
click at [71, 52] on div "Menu Home About Service Contact CONTACT US" at bounding box center [230, 40] width 415 height 53
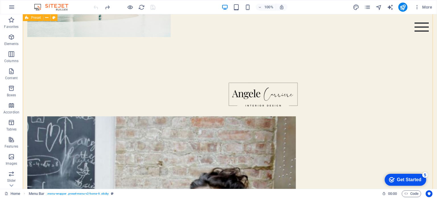
scroll to position [0, 0]
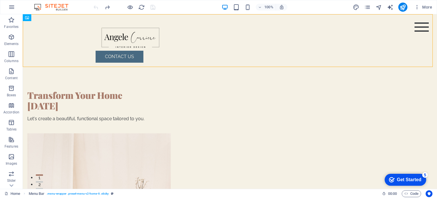
click at [96, 9] on div at bounding box center [125, 7] width 64 height 9
click at [11, 6] on icon "button" at bounding box center [11, 7] width 7 height 7
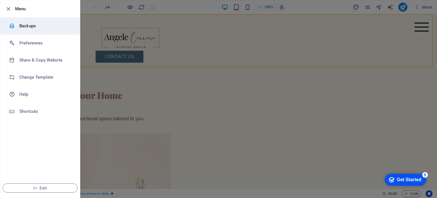
click at [19, 27] on h6 "Backups" at bounding box center [45, 25] width 53 height 7
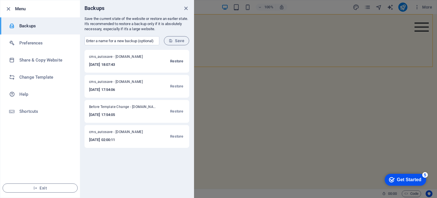
click at [174, 61] on span "Restore" at bounding box center [176, 61] width 13 height 7
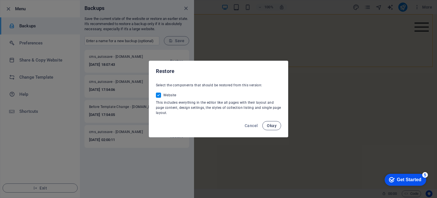
click at [272, 122] on button "Okay" at bounding box center [271, 125] width 19 height 9
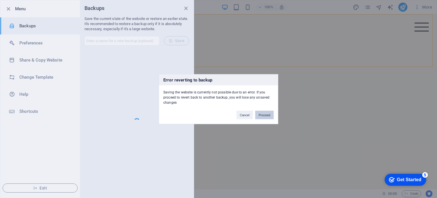
click at [270, 114] on button "Proceed" at bounding box center [264, 114] width 19 height 9
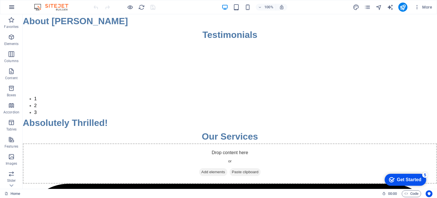
click at [12, 7] on icon "button" at bounding box center [11, 7] width 7 height 7
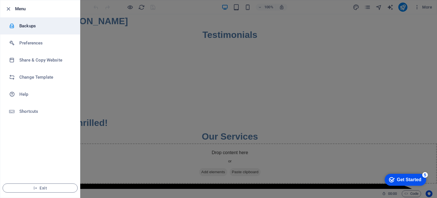
click at [34, 24] on h6 "Backups" at bounding box center [45, 25] width 53 height 7
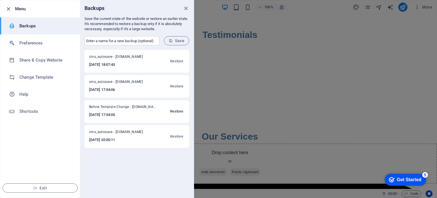
click at [178, 110] on span "Restore" at bounding box center [176, 111] width 13 height 7
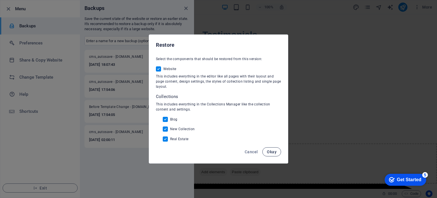
click at [271, 150] on span "Okay" at bounding box center [272, 151] width 10 height 5
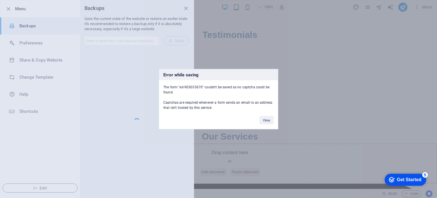
scroll to position [6623, 0]
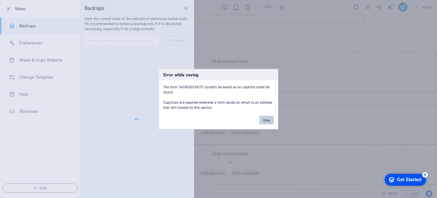
click at [268, 119] on button "Okay" at bounding box center [267, 120] width 14 height 9
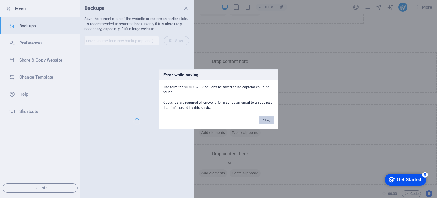
click at [268, 118] on button "Okay" at bounding box center [267, 120] width 14 height 9
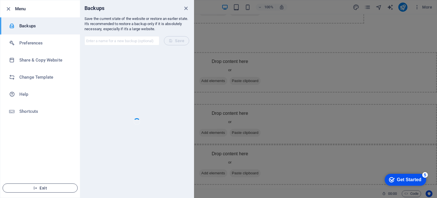
click at [39, 189] on span "Exit" at bounding box center [39, 188] width 65 height 5
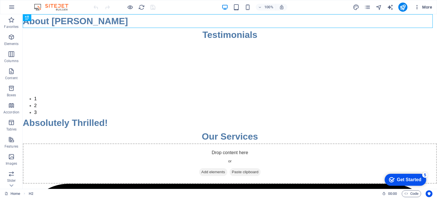
click at [428, 8] on span "More" at bounding box center [424, 7] width 18 height 6
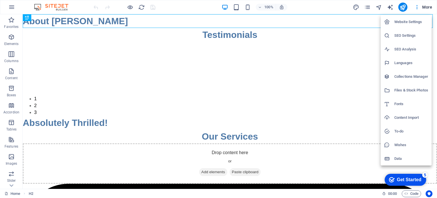
click at [11, 5] on div at bounding box center [218, 99] width 437 height 198
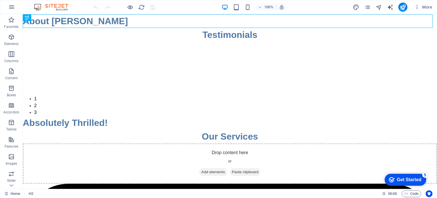
click at [11, 5] on icon "button" at bounding box center [11, 7] width 7 height 7
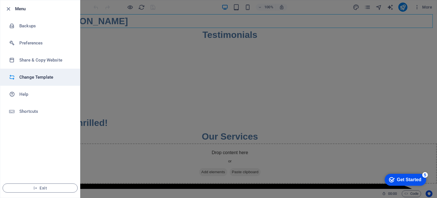
click at [41, 77] on h6 "Change Template" at bounding box center [45, 77] width 53 height 7
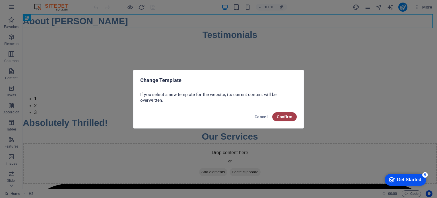
click at [280, 118] on span "Confirm" at bounding box center [284, 116] width 15 height 5
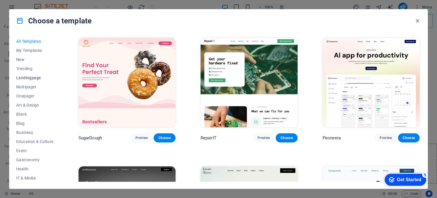
click at [26, 77] on span "Landingpage" at bounding box center [34, 77] width 37 height 5
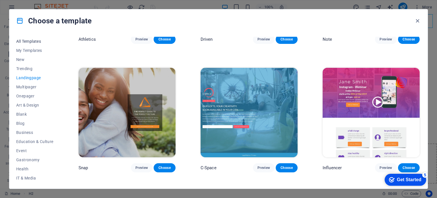
click at [36, 40] on span "All Templates" at bounding box center [34, 41] width 37 height 5
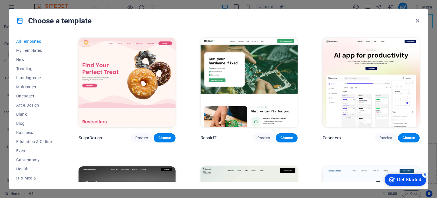
click at [418, 20] on icon "button" at bounding box center [418, 21] width 7 height 7
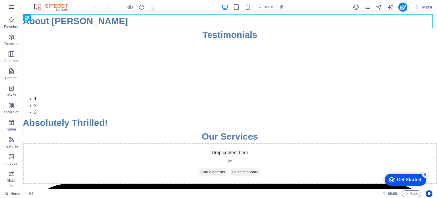
click at [12, 7] on icon "button" at bounding box center [11, 7] width 7 height 7
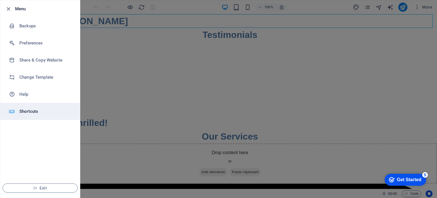
click at [35, 112] on h6 "Shortcuts" at bounding box center [45, 111] width 53 height 7
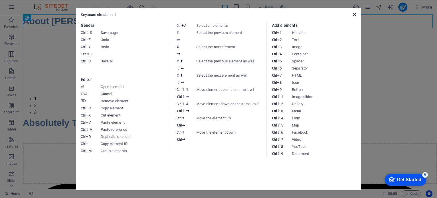
click at [353, 15] on icon at bounding box center [354, 14] width 3 height 5
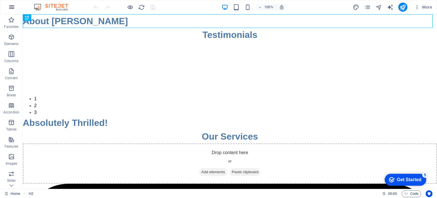
click at [11, 5] on icon "button" at bounding box center [11, 7] width 7 height 7
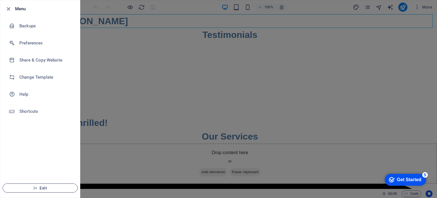
click at [28, 187] on span "Exit" at bounding box center [39, 188] width 65 height 5
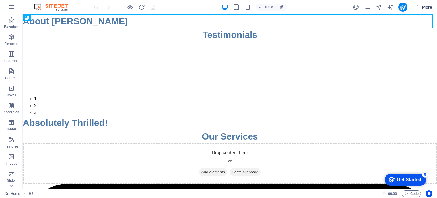
click at [430, 6] on span "More" at bounding box center [424, 7] width 18 height 6
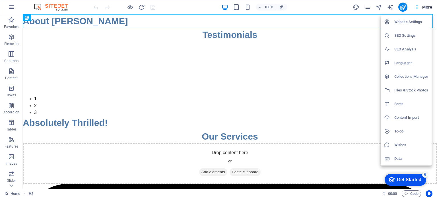
click at [405, 157] on h6 "Data" at bounding box center [412, 158] width 34 height 7
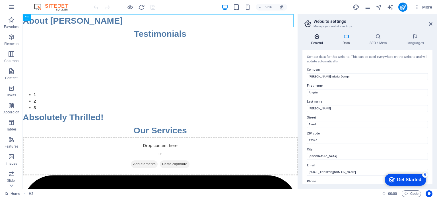
click at [317, 41] on h4 "General" at bounding box center [318, 40] width 31 height 12
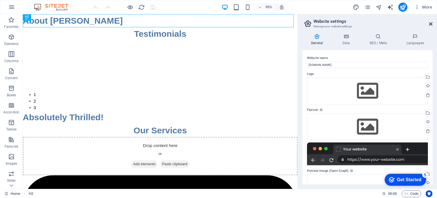
click at [432, 23] on icon at bounding box center [430, 24] width 3 height 5
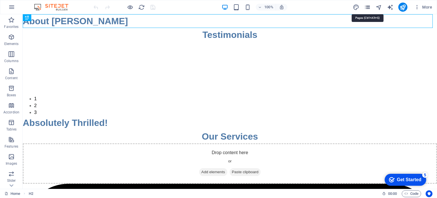
click at [370, 7] on icon "pages" at bounding box center [367, 7] width 7 height 7
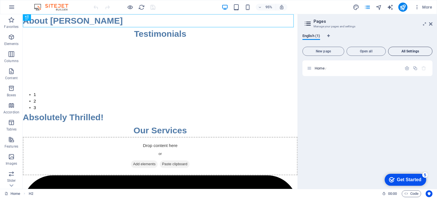
click at [408, 47] on button "All Settings" at bounding box center [410, 51] width 44 height 9
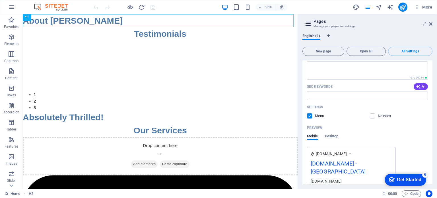
scroll to position [114, 0]
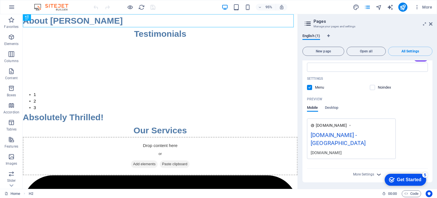
click at [377, 174] on icon "button" at bounding box center [379, 174] width 7 height 7
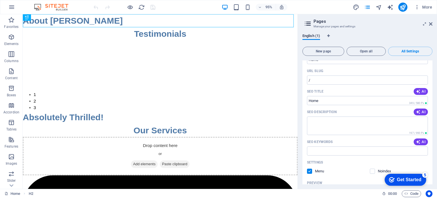
scroll to position [0, 0]
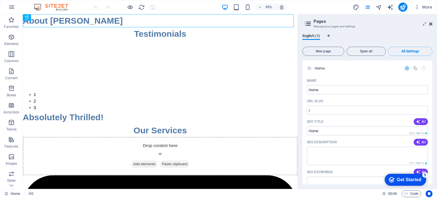
click at [431, 22] on icon at bounding box center [430, 24] width 3 height 5
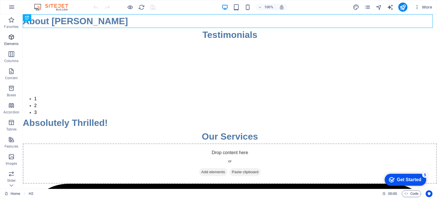
click at [10, 37] on icon "button" at bounding box center [11, 37] width 7 height 7
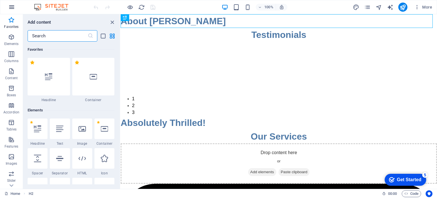
click at [10, 5] on icon "button" at bounding box center [11, 7] width 7 height 7
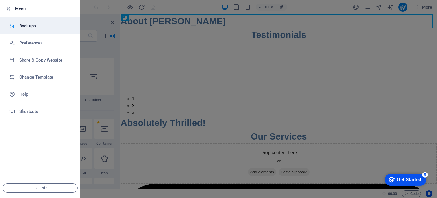
click at [28, 28] on h6 "Backups" at bounding box center [45, 25] width 53 height 7
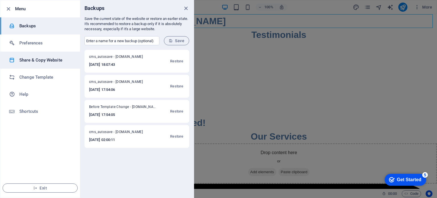
drag, startPoint x: 154, startPoint y: 60, endPoint x: 31, endPoint y: 59, distance: 123.3
click at [31, 59] on h6 "Share & Copy Website" at bounding box center [45, 60] width 53 height 7
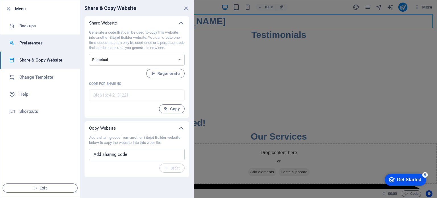
click at [40, 46] on h6 "Preferences" at bounding box center [45, 43] width 53 height 7
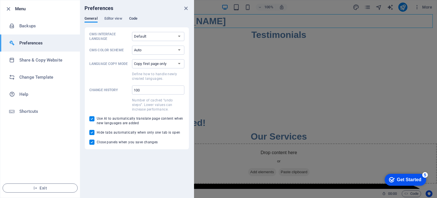
click at [134, 18] on span "Code" at bounding box center [133, 19] width 8 height 8
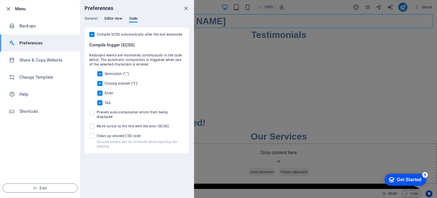
click at [114, 17] on span "Editor view" at bounding box center [113, 19] width 18 height 8
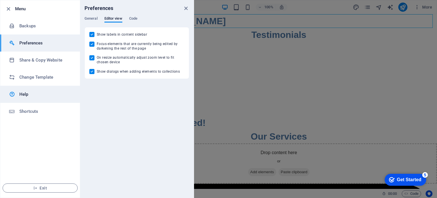
click at [41, 97] on h6 "Help" at bounding box center [45, 94] width 53 height 7
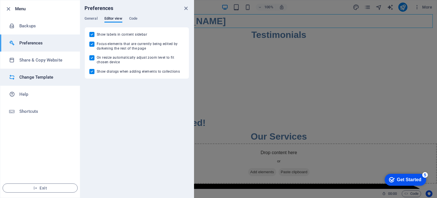
click at [42, 74] on h6 "Change Template" at bounding box center [45, 77] width 53 height 7
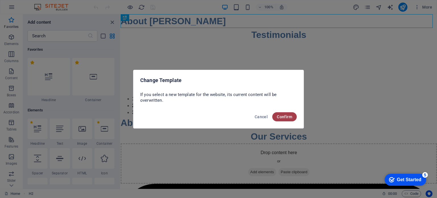
click at [289, 119] on button "Confirm" at bounding box center [284, 116] width 24 height 9
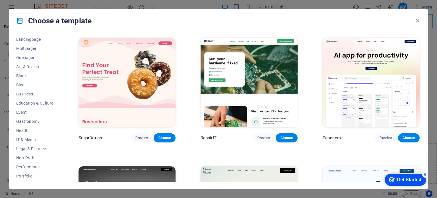
scroll to position [26, 0]
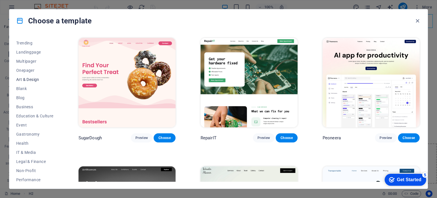
click at [28, 78] on span "Art & Design" at bounding box center [34, 79] width 37 height 5
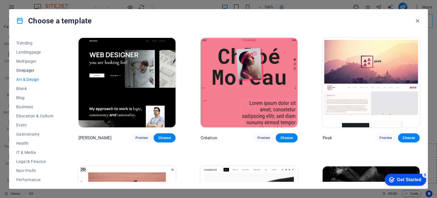
click at [30, 67] on button "Onepager" at bounding box center [34, 70] width 37 height 9
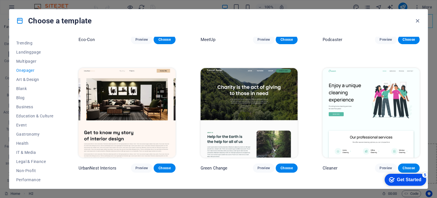
scroll to position [256, 0]
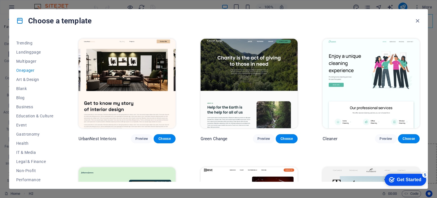
click at [124, 77] on img at bounding box center [127, 83] width 97 height 89
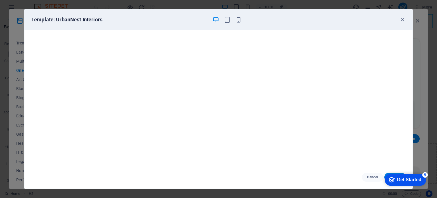
drag, startPoint x: 364, startPoint y: 16, endPoint x: 348, endPoint y: 9, distance: 18.1
click at [348, 9] on div "Template: UrbanNest Interiors Cancel Choose" at bounding box center [218, 99] width 437 height 198
drag, startPoint x: 414, startPoint y: 178, endPoint x: 430, endPoint y: 192, distance: 21.8
click html "checkmark Get Started 5 First Steps in the Editor Let's guide you through the t…"
click div "checkmark Get Started 5 First Steps in the Editor Let's guide you through the t…"
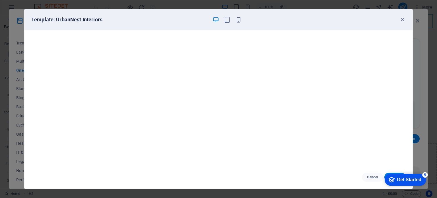
click div "checkmark Get Started 5 First Steps in the Editor Let's guide you through the t…"
click at [401, 174] on div "checkmark Get Started 5" at bounding box center [406, 180] width 42 height 12
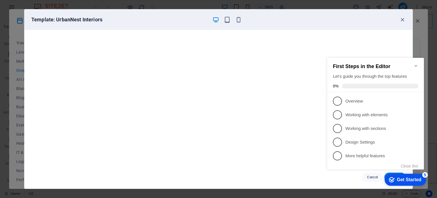
click at [416, 65] on icon "Minimize checklist" at bounding box center [416, 66] width 3 height 2
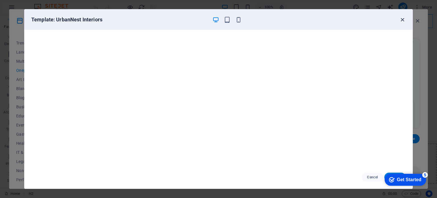
click at [403, 19] on icon "button" at bounding box center [402, 20] width 7 height 7
